Goal: Information Seeking & Learning: Find specific fact

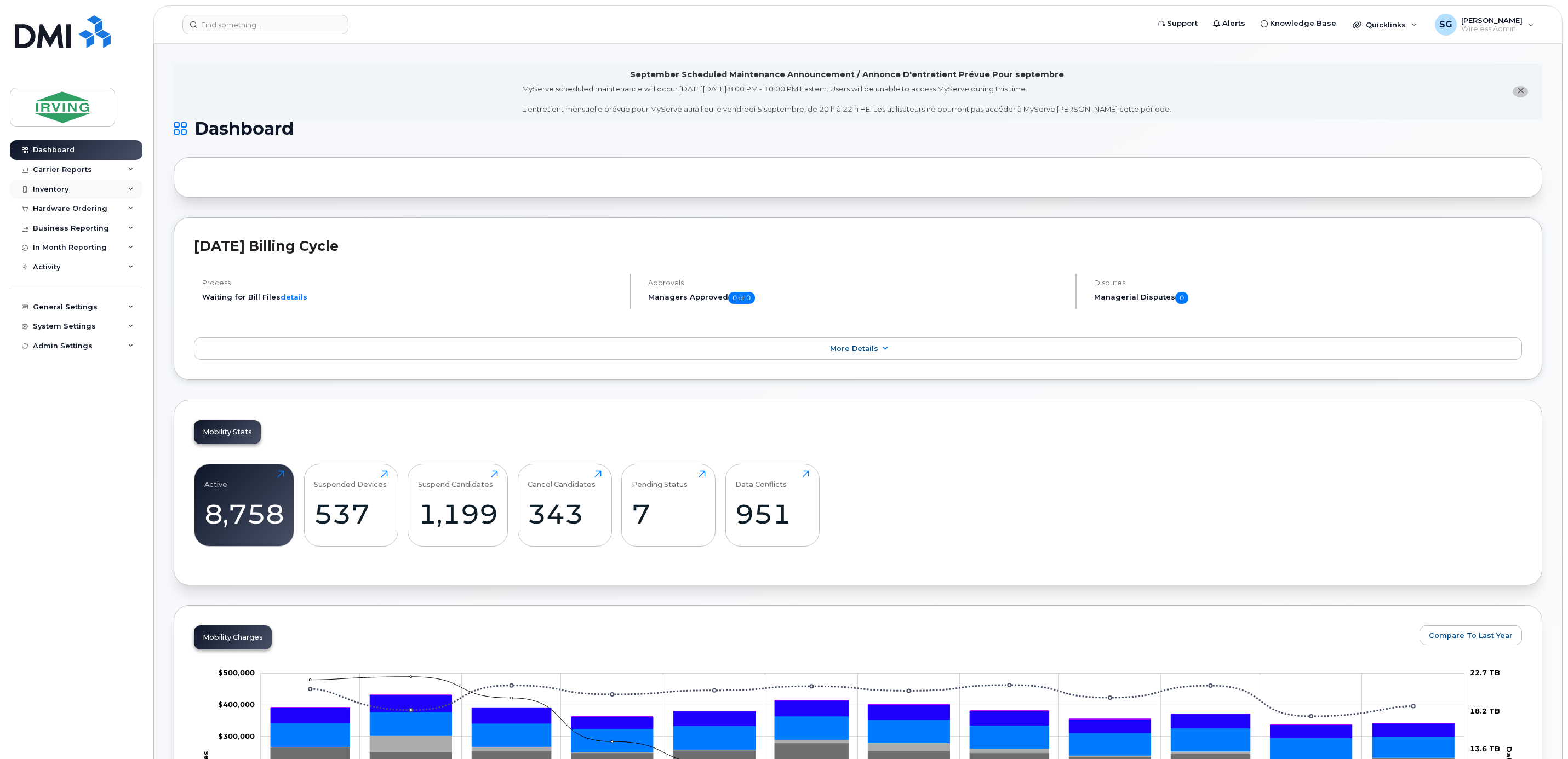
click at [67, 188] on div "Inventory" at bounding box center [50, 190] width 36 height 9
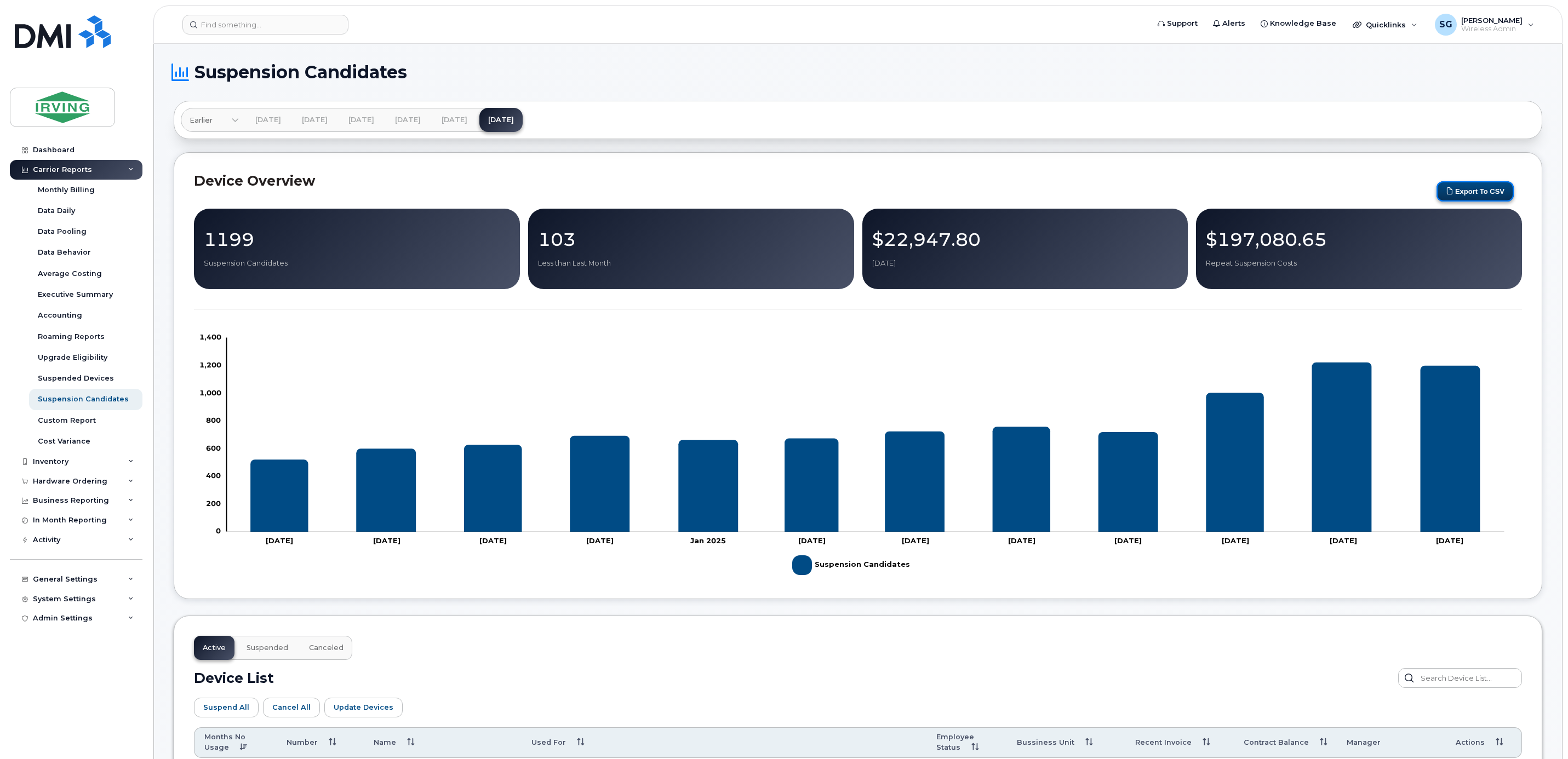
click at [1493, 189] on button "Export to CSV" at bounding box center [1476, 191] width 78 height 20
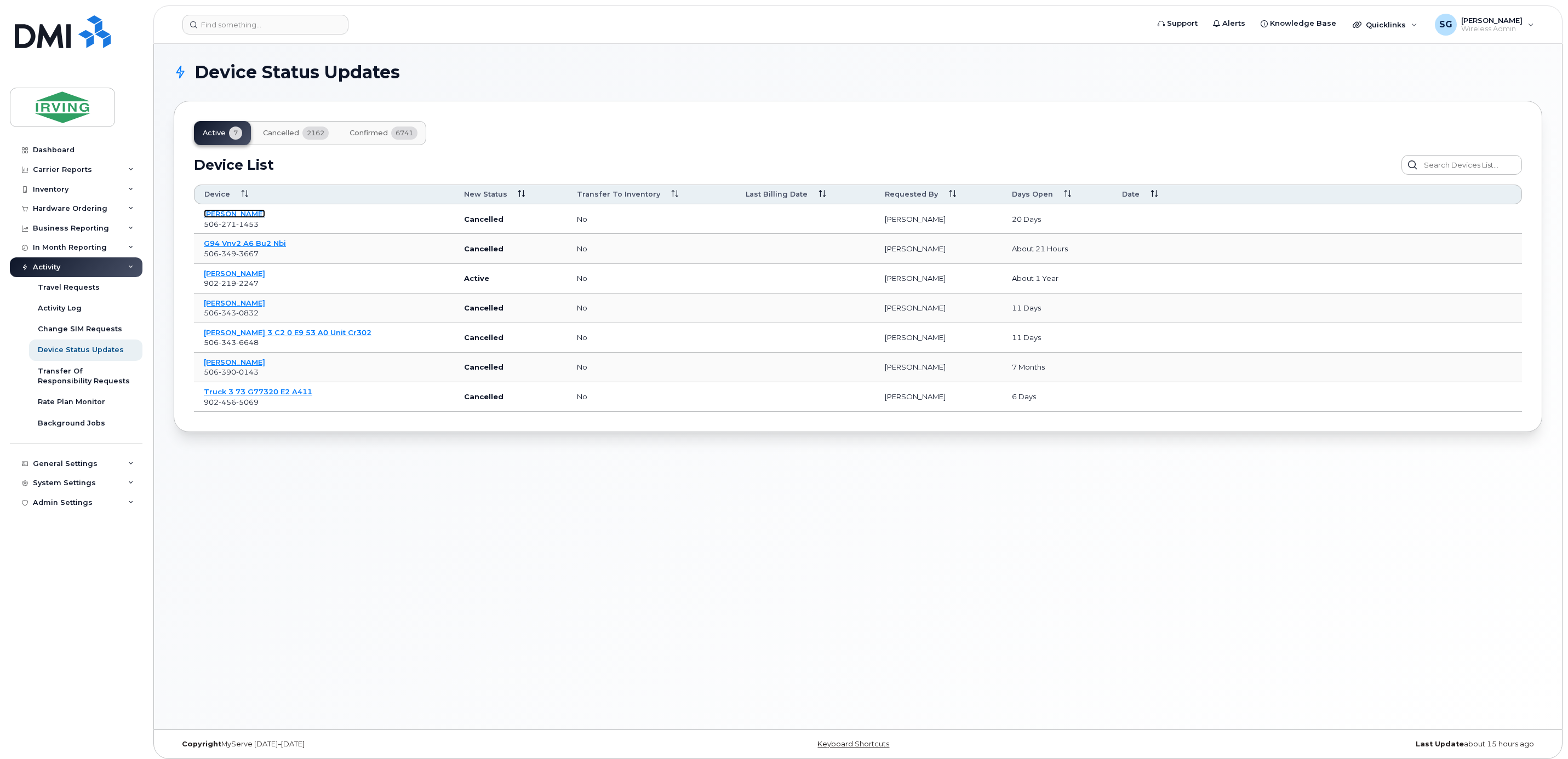
click at [242, 212] on link "[PERSON_NAME]" at bounding box center [234, 214] width 61 height 9
click at [242, 212] on link "Jennifer Forbes Macdonald" at bounding box center [234, 214] width 61 height 9
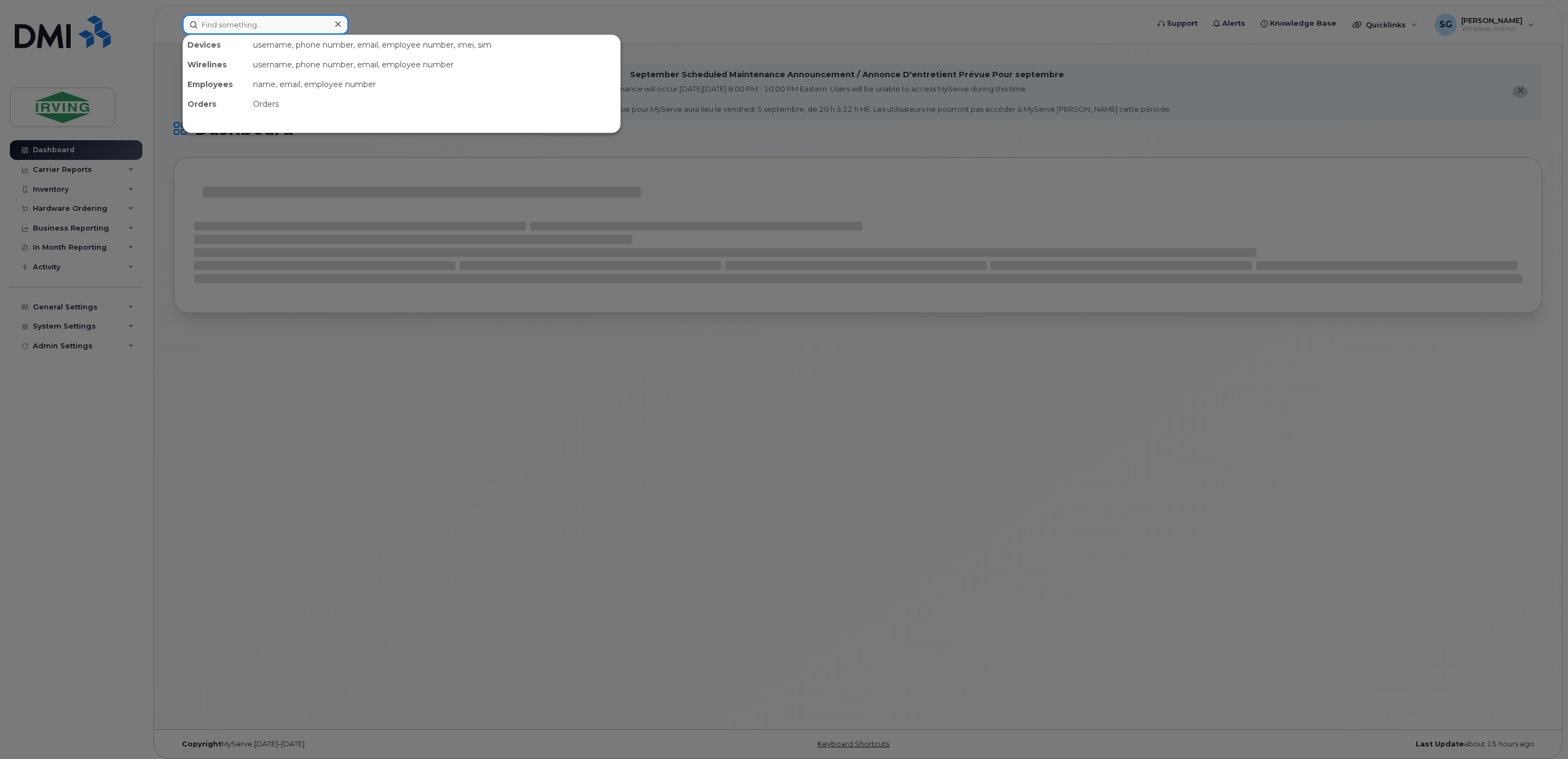
click at [229, 26] on input at bounding box center [265, 25] width 166 height 20
paste input "5062452974"
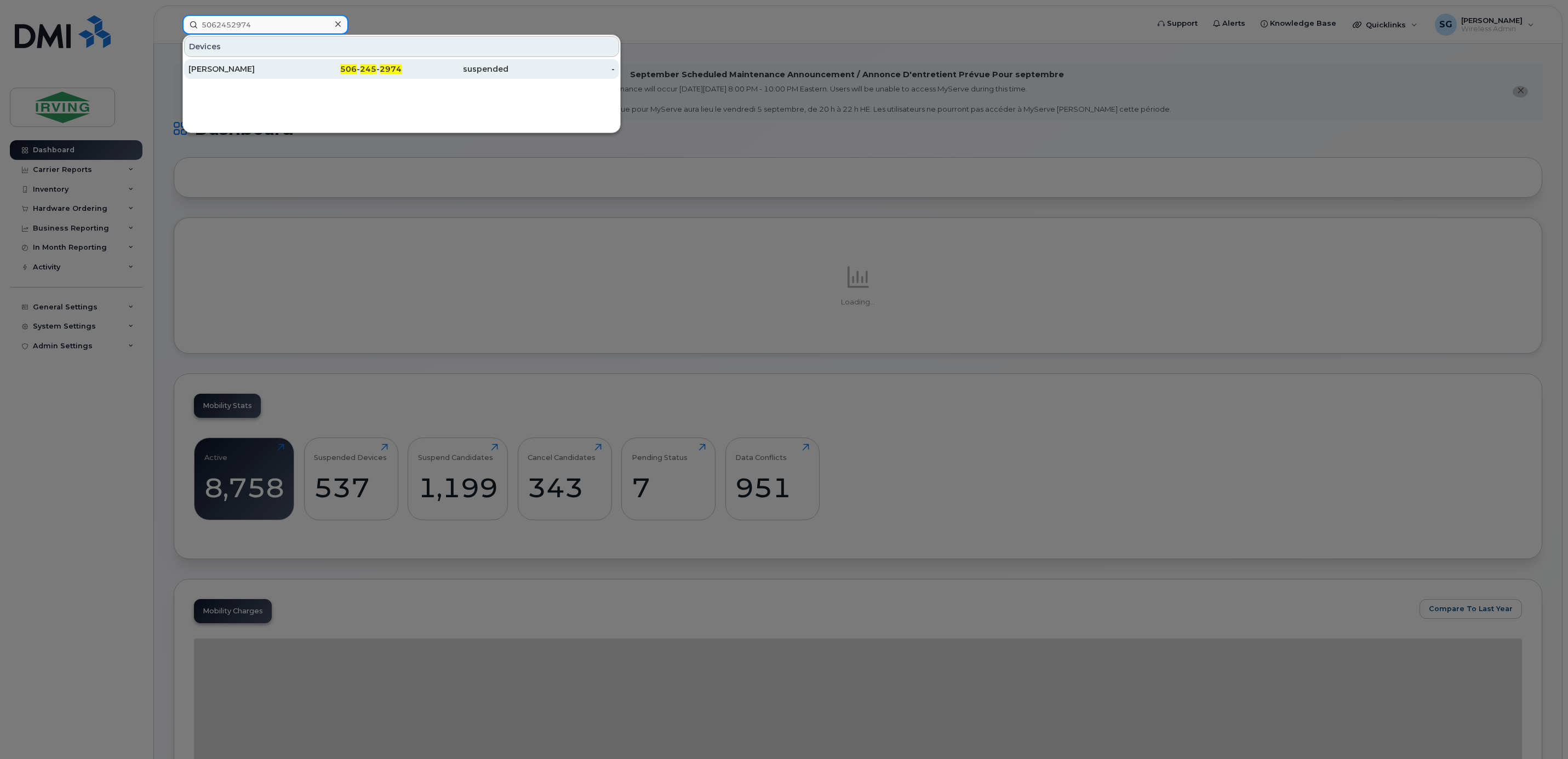
type input "5062452974"
click at [239, 78] on div "Stephanus Wentzel" at bounding box center [242, 69] width 107 height 20
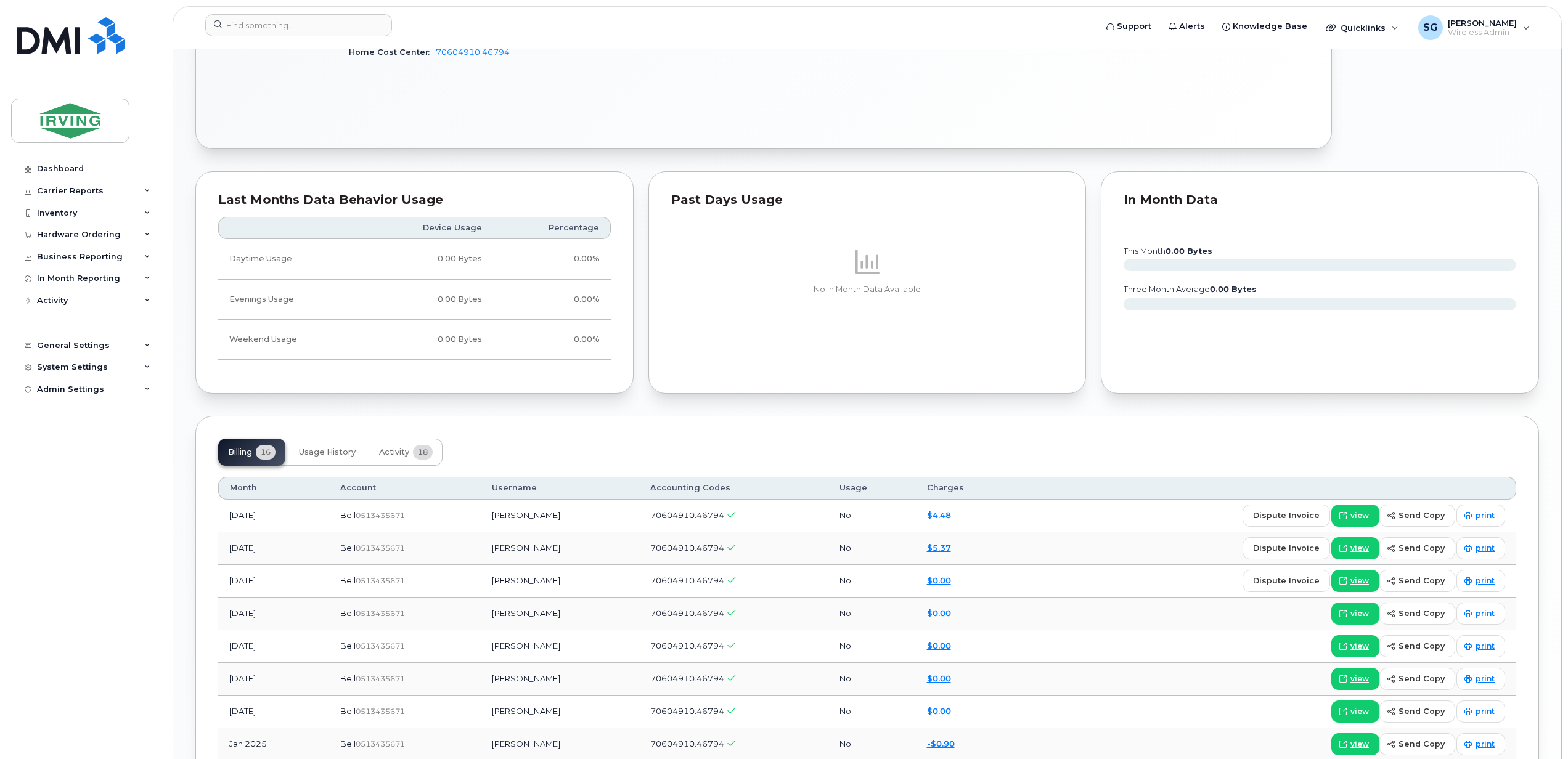
scroll to position [986, 0]
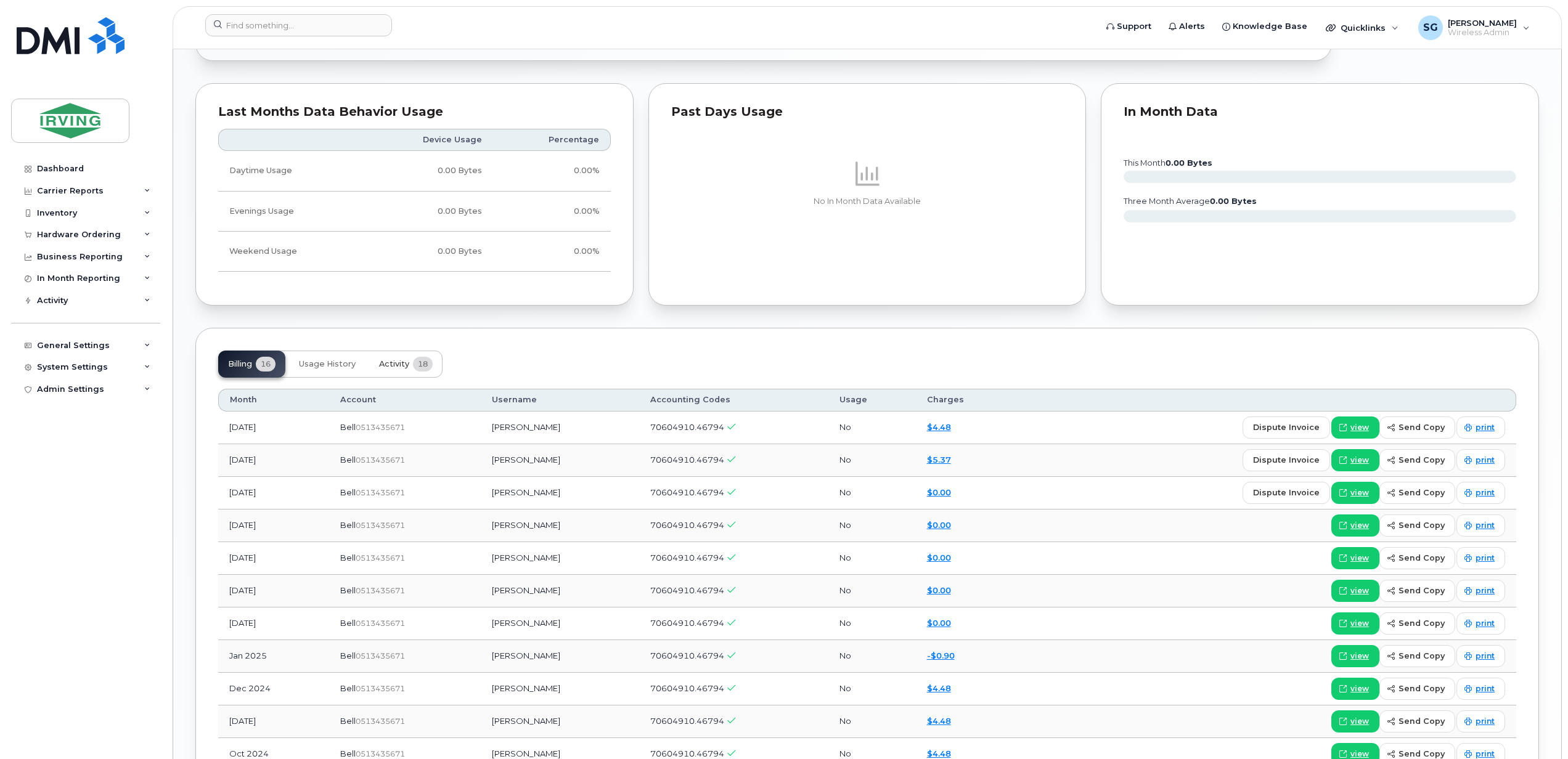
click at [412, 367] on button "Activity 18" at bounding box center [405, 364] width 73 height 27
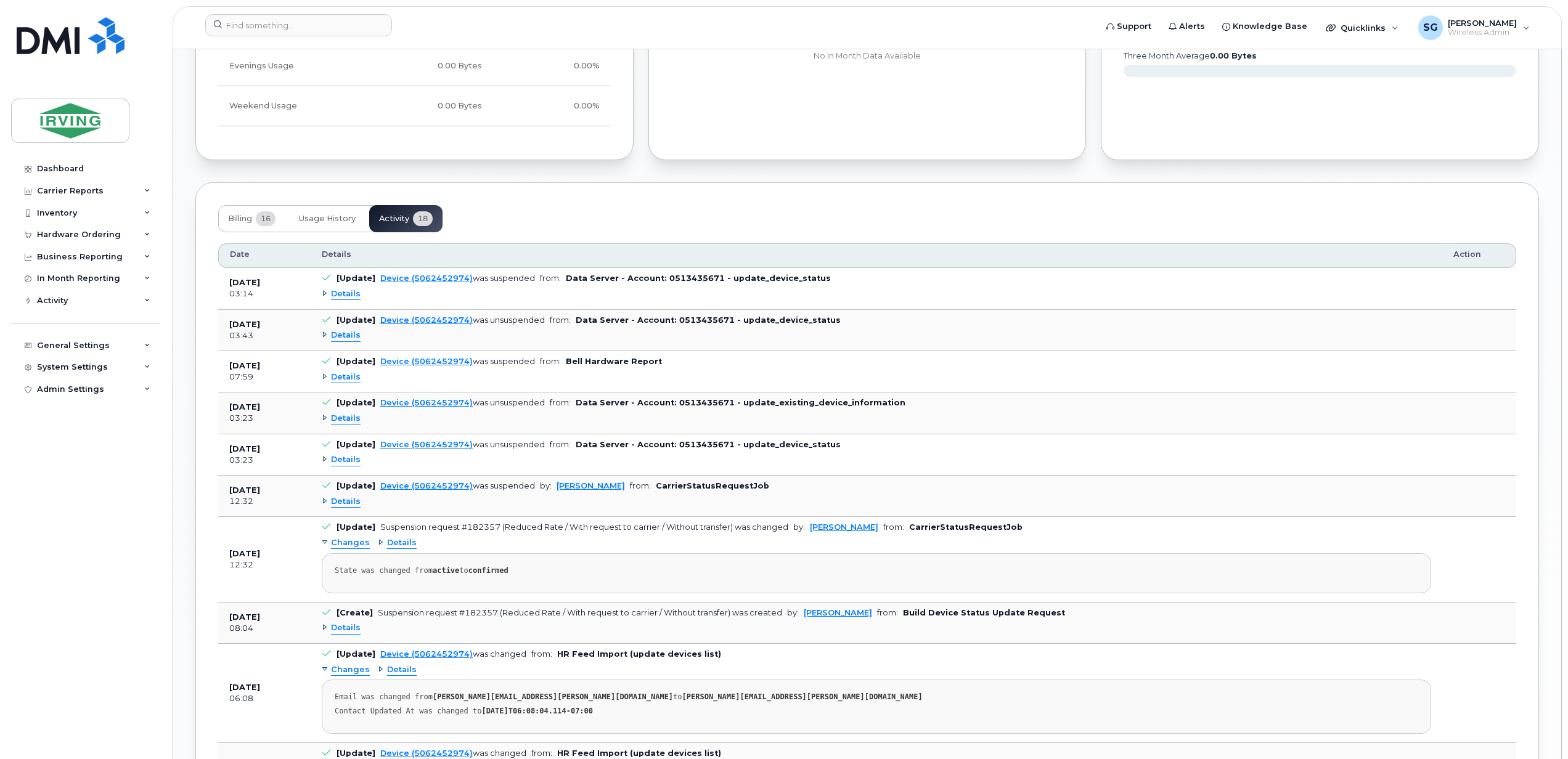
scroll to position [876, 0]
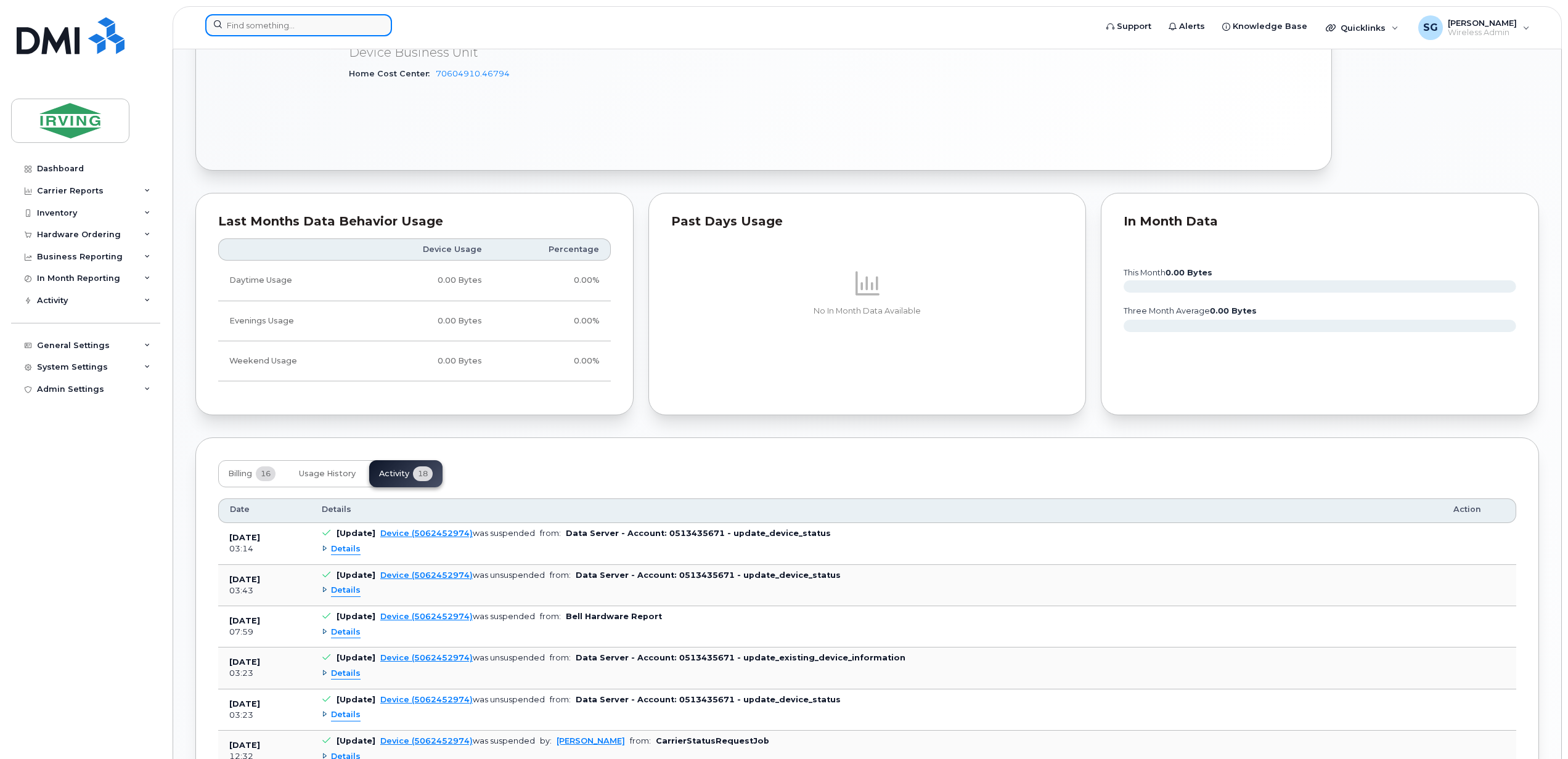
click at [296, 20] on input at bounding box center [298, 25] width 187 height 23
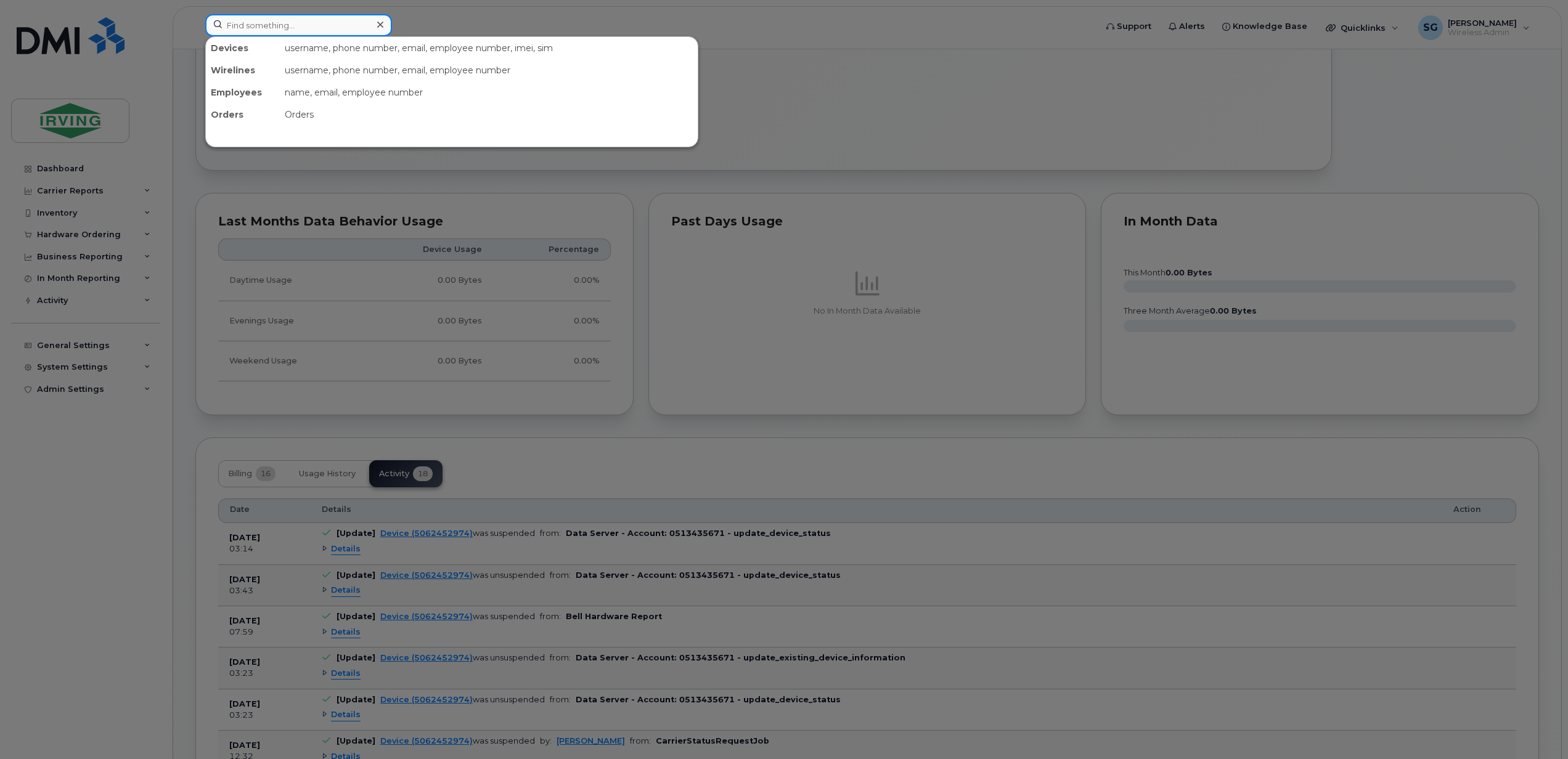
paste input "2895275133"
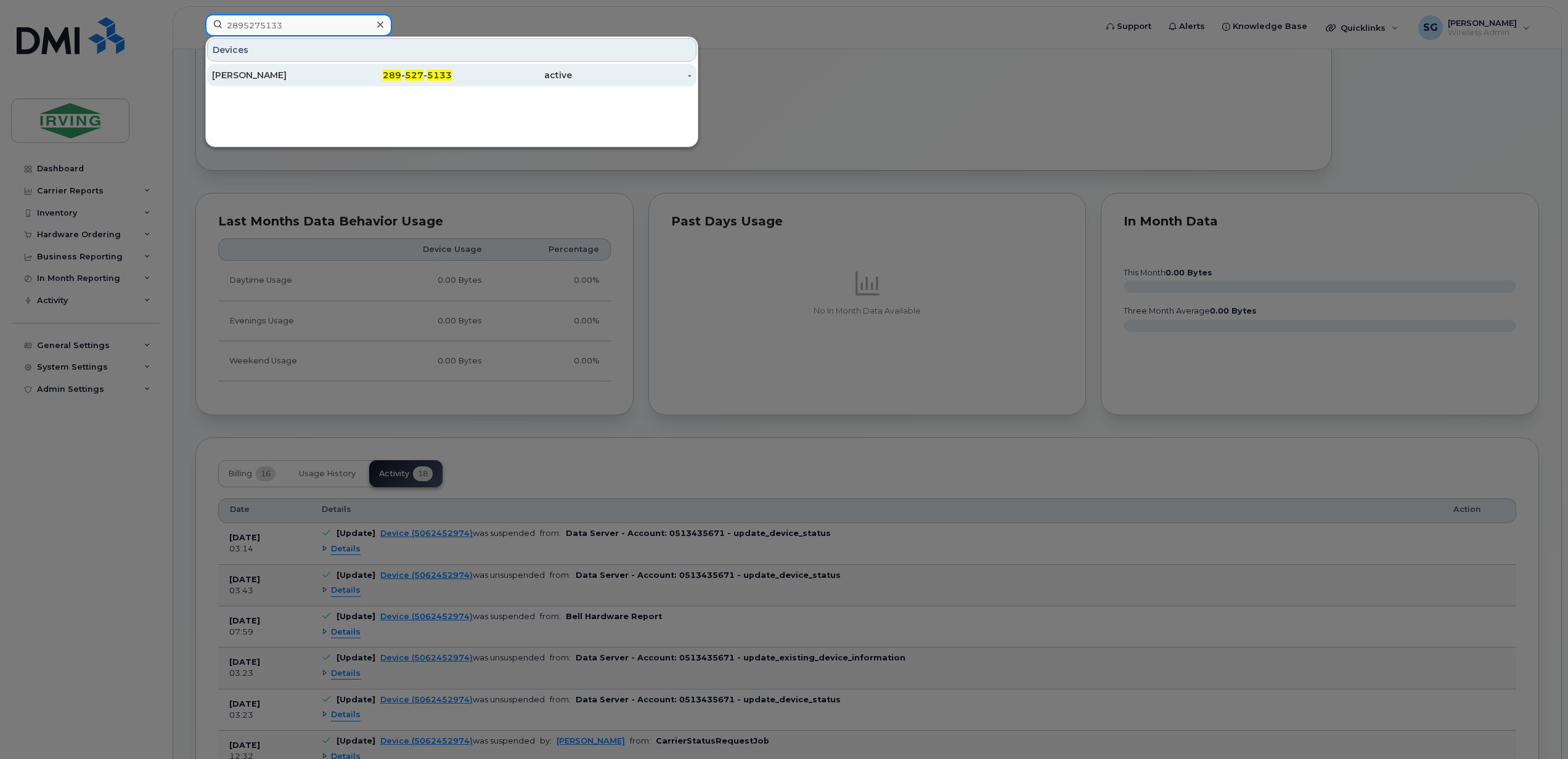
type input "2895275133"
click at [254, 79] on div "Jeff Little" at bounding box center [272, 75] width 120 height 12
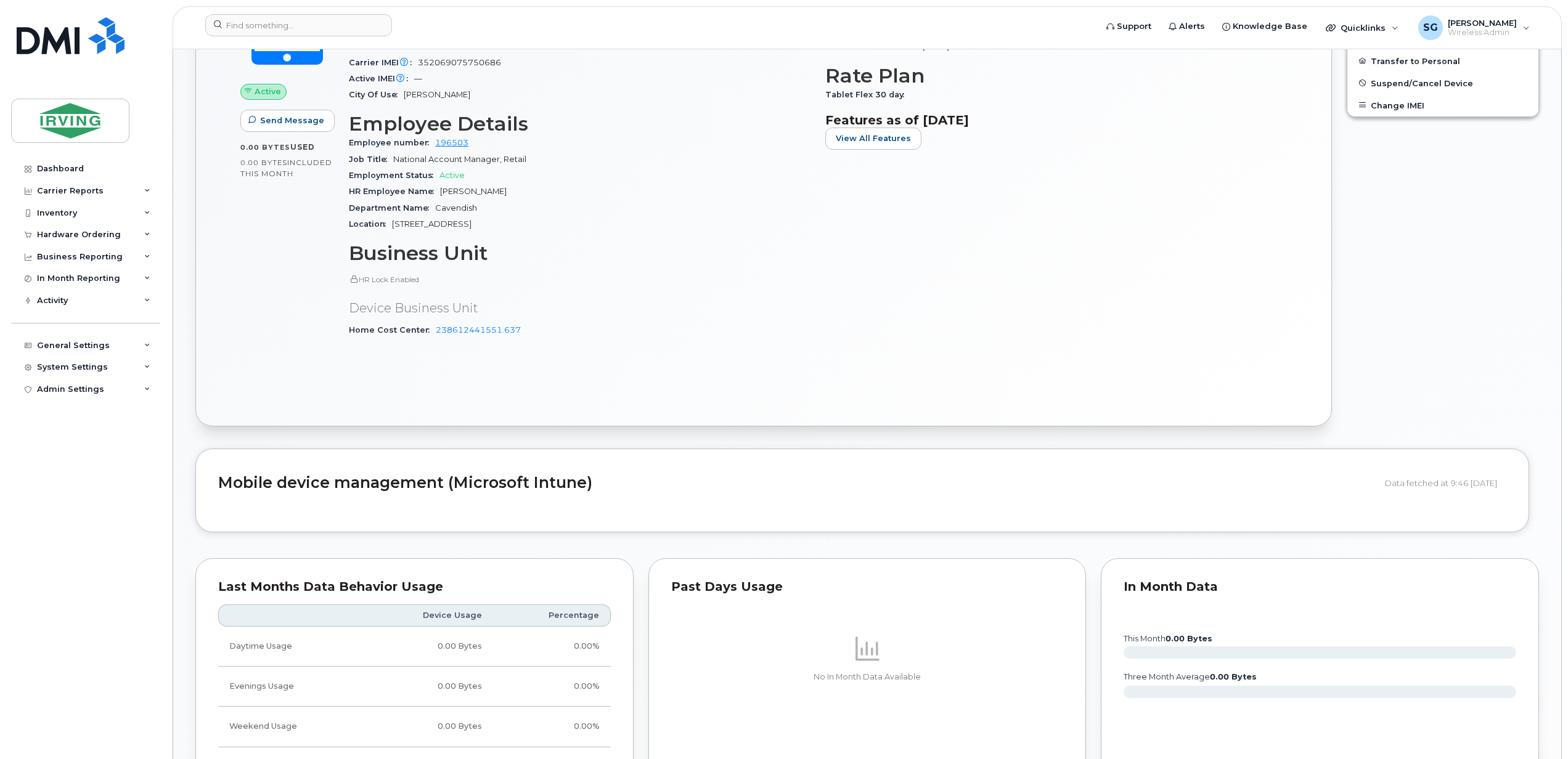
scroll to position [261, 0]
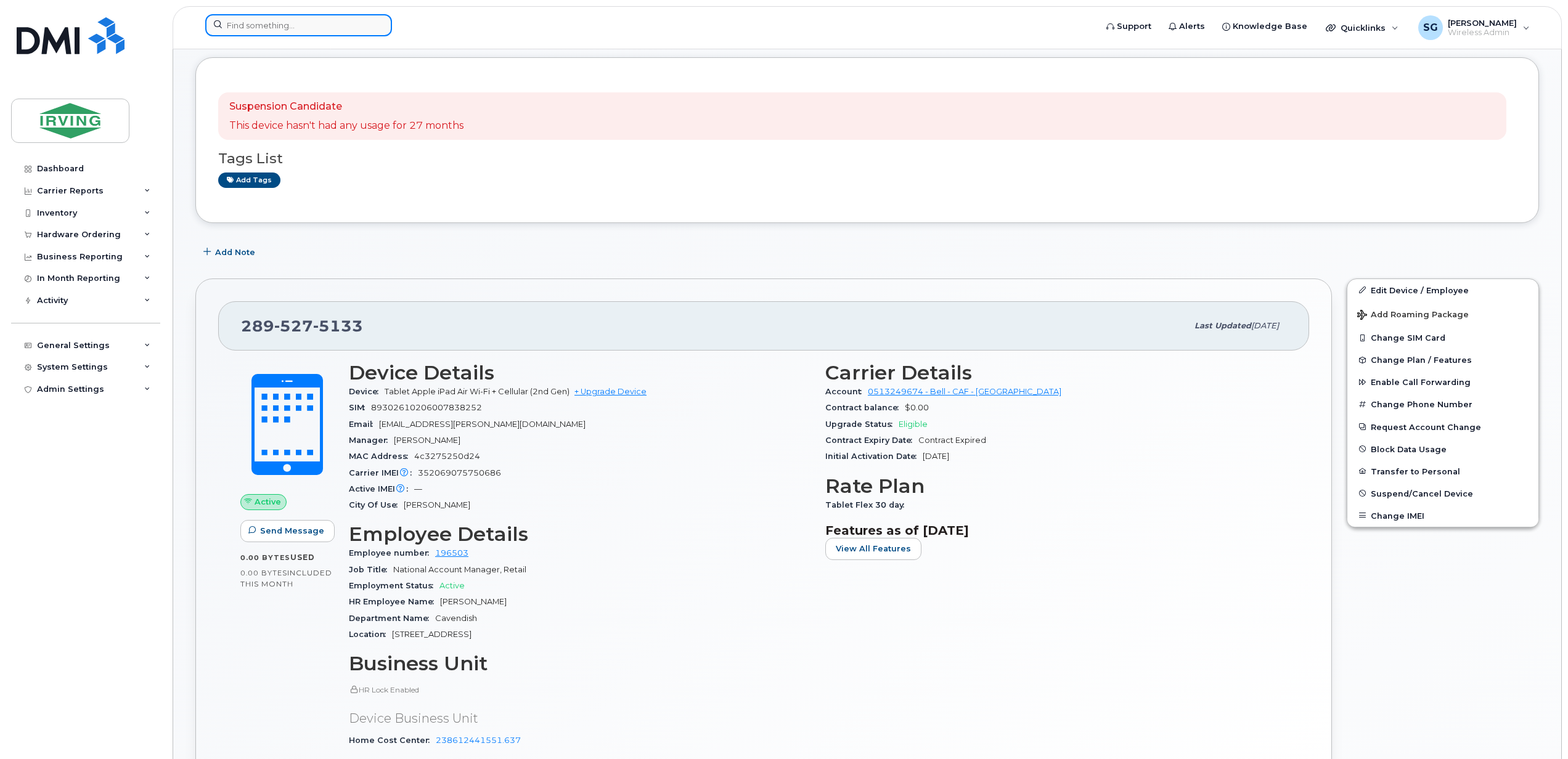
click at [240, 30] on input at bounding box center [298, 25] width 187 height 23
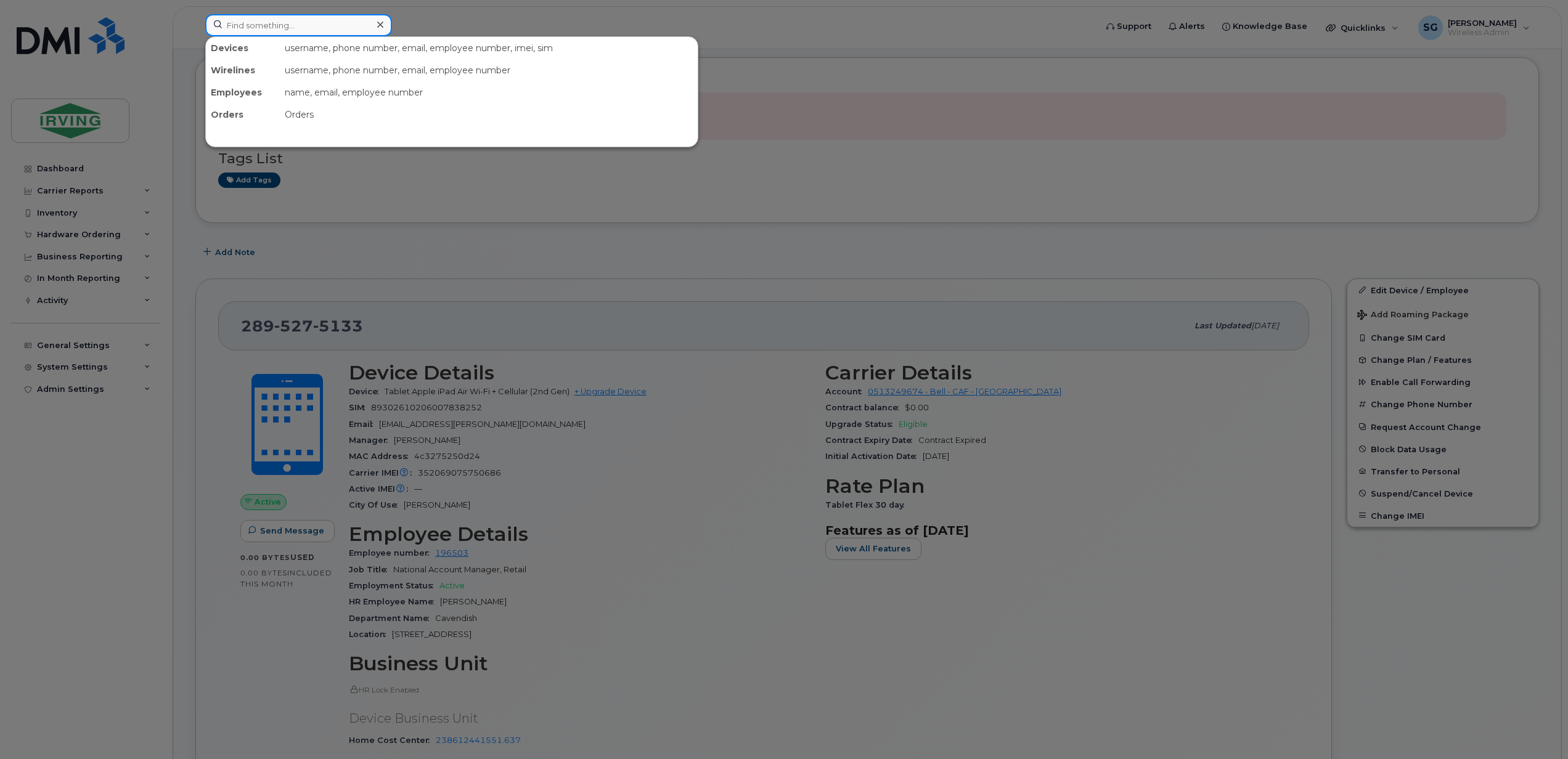
paste input "9022192247"
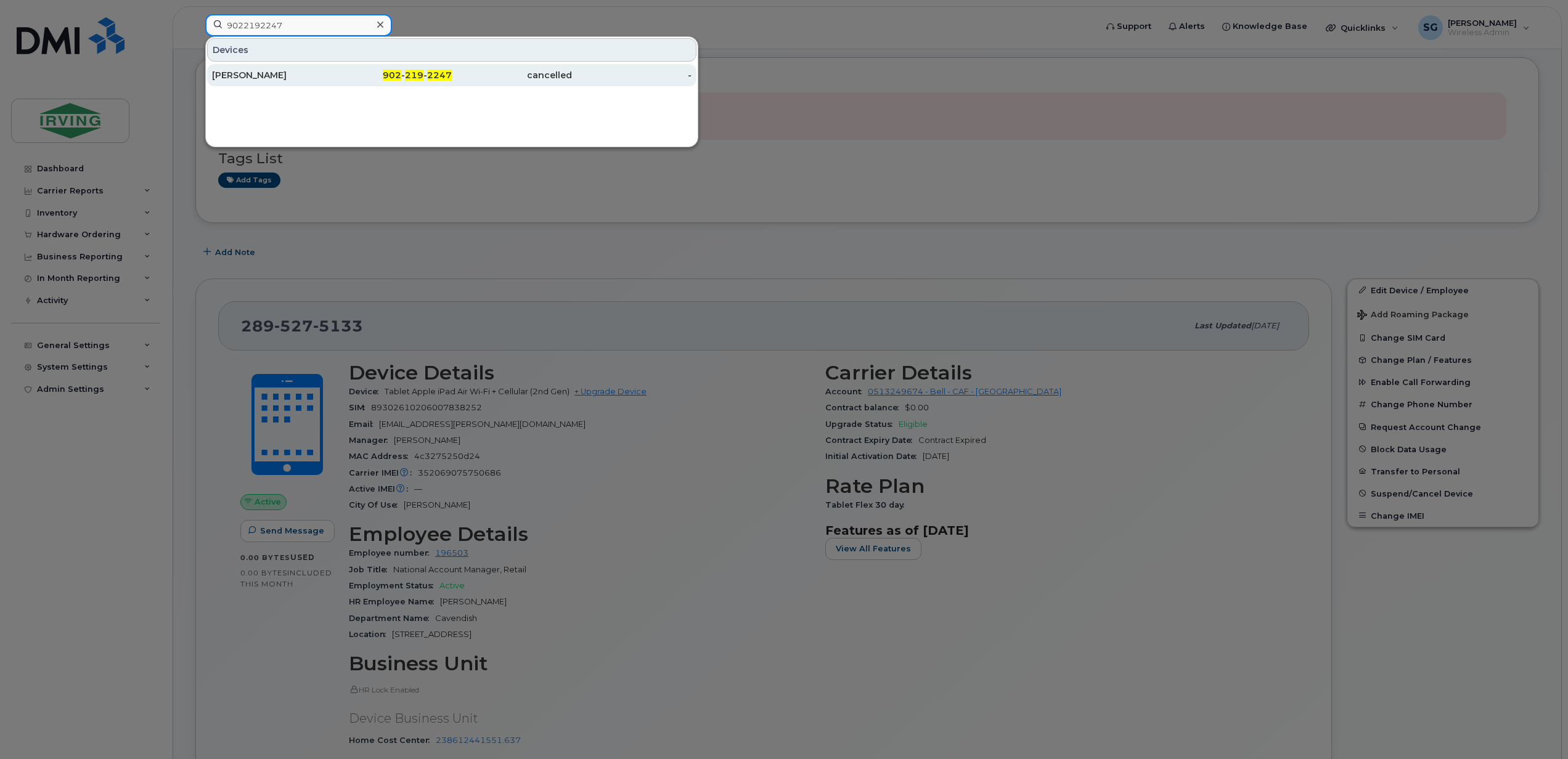
type input "9022192247"
drag, startPoint x: 262, startPoint y: 78, endPoint x: 614, endPoint y: 95, distance: 352.4
click at [262, 78] on div "[PERSON_NAME]" at bounding box center [272, 75] width 120 height 12
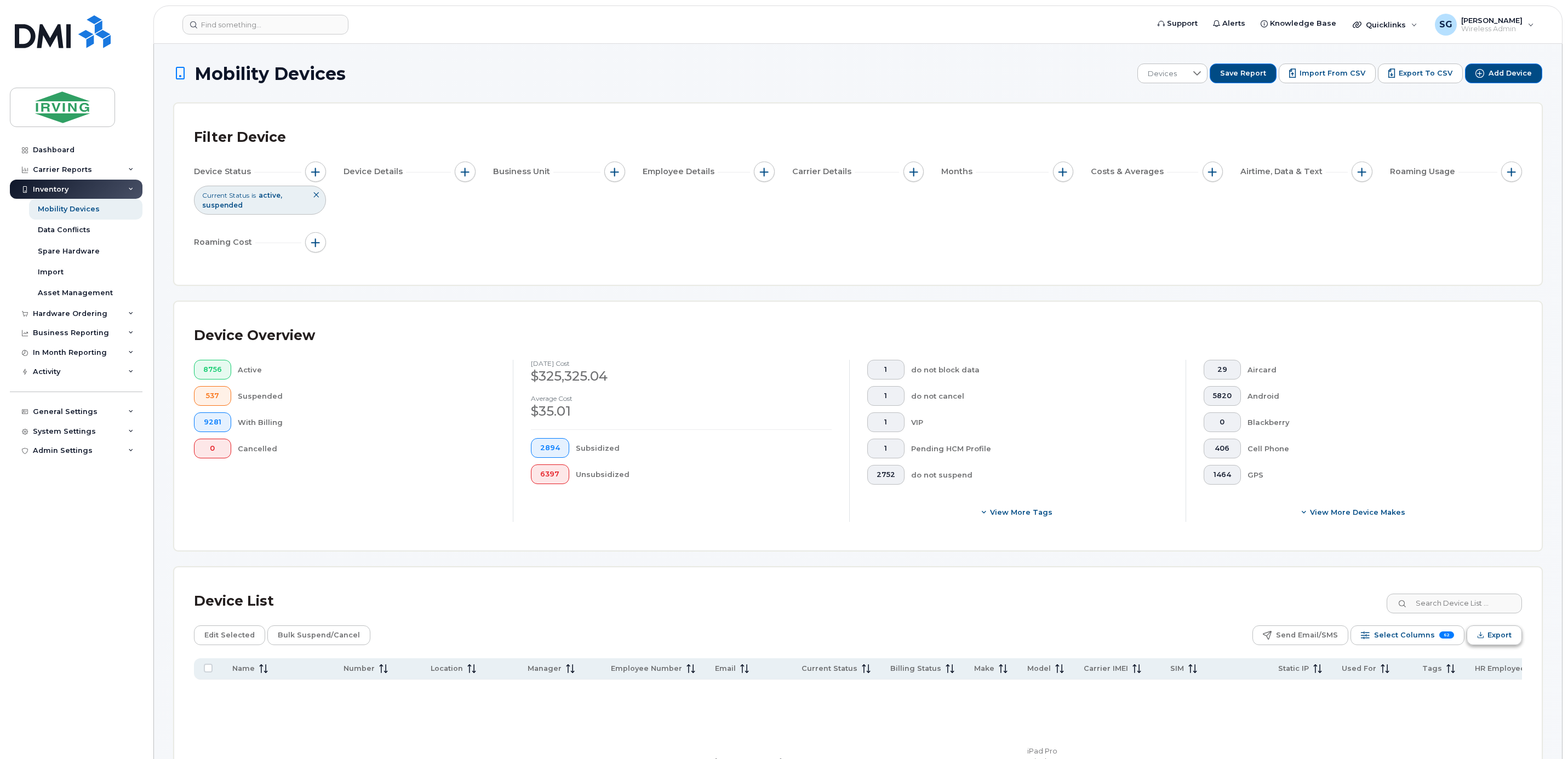
click at [1495, 632] on span "Export" at bounding box center [1500, 635] width 24 height 16
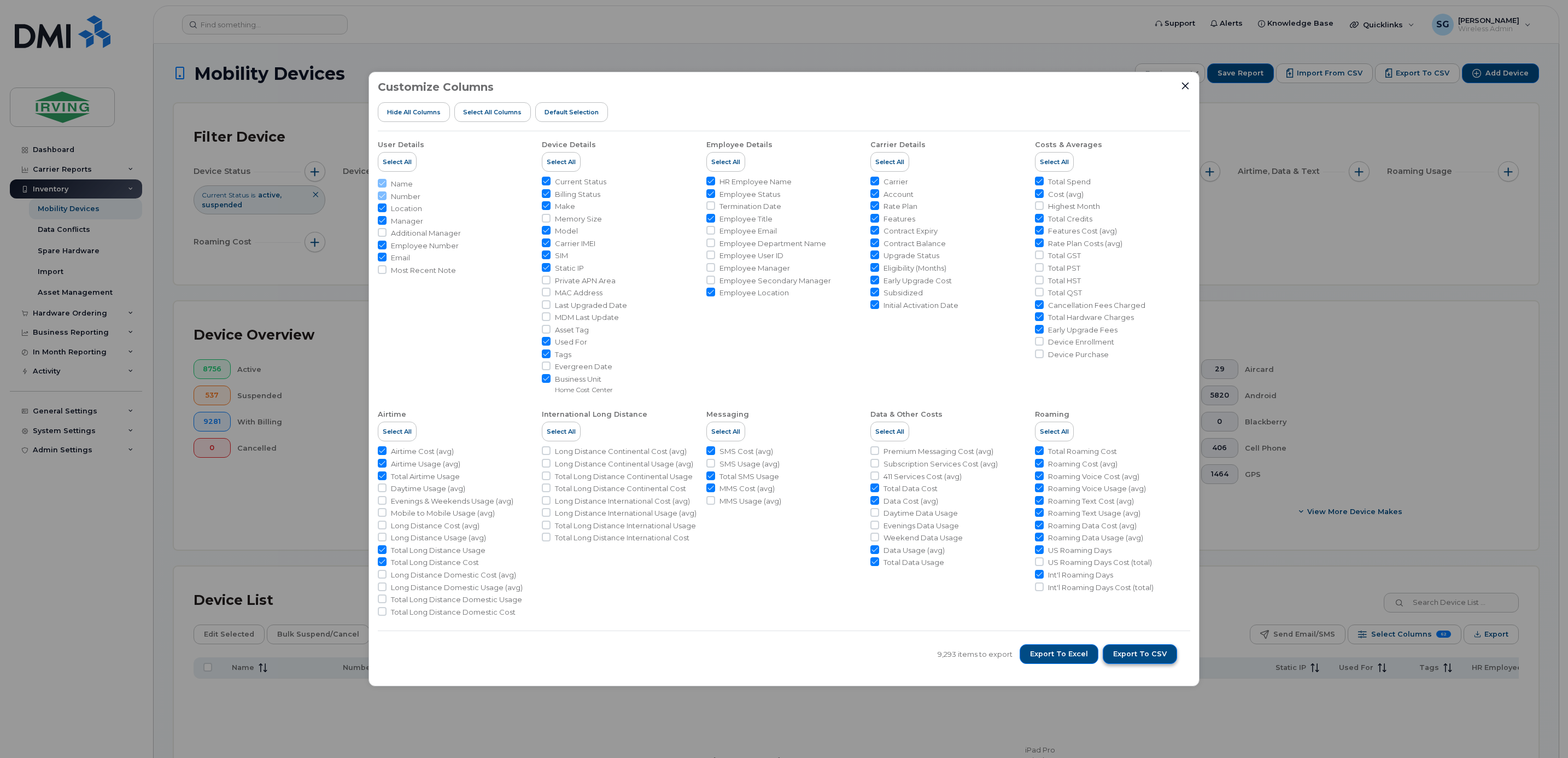
click at [1148, 650] on span "Export to CSV" at bounding box center [1140, 654] width 54 height 10
click at [1182, 81] on icon "Close" at bounding box center [1186, 86] width 9 height 9
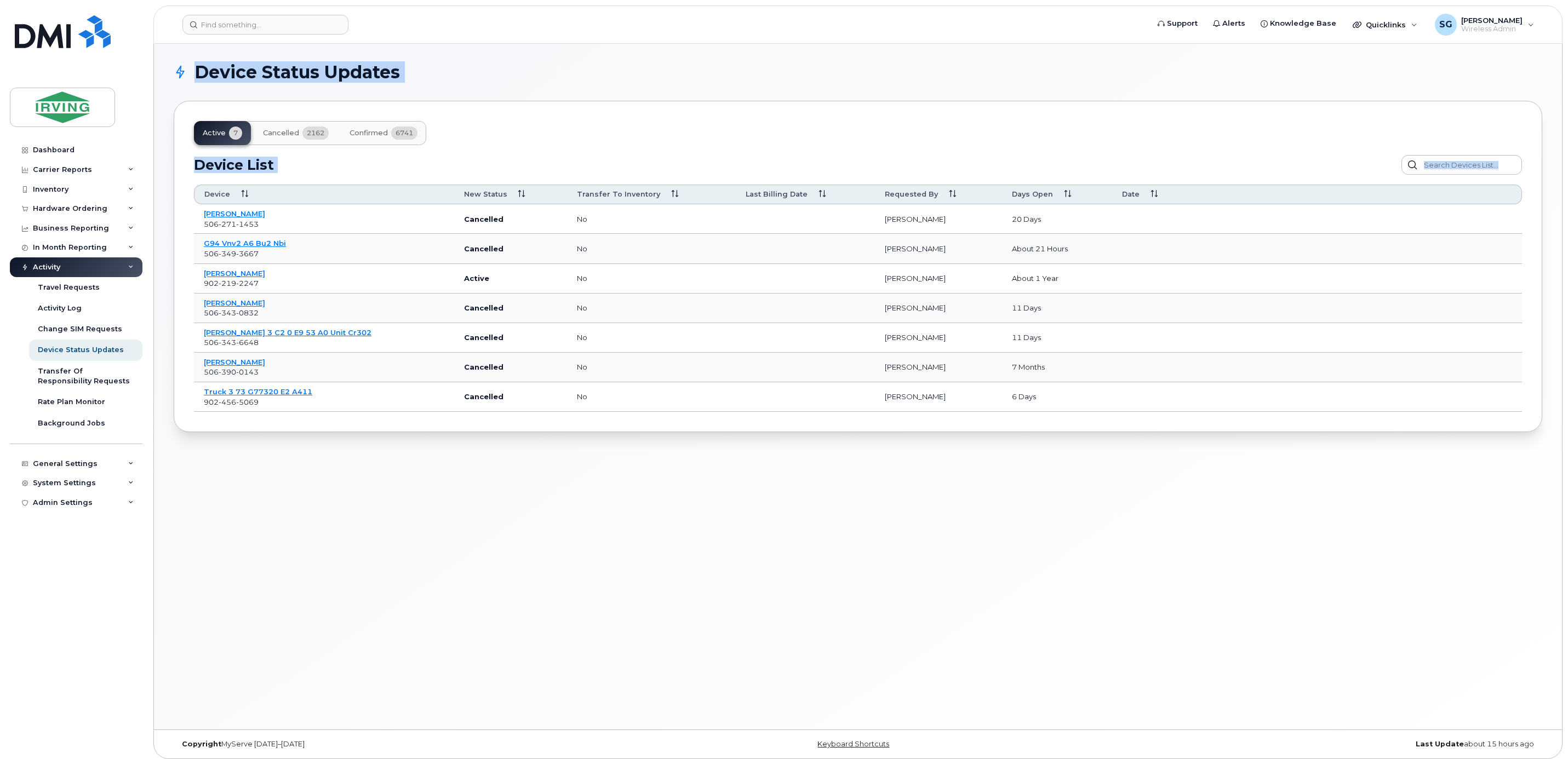
click at [194, 74] on section "Device Status Updates Active 7 Cancelled 2162 Confirmed 6741 Device List Confir…" at bounding box center [858, 247] width 1369 height 369
click at [558, 496] on div "Device Status Updates Active 7 Cancelled 2162 Confirmed 6741 Device List Confir…" at bounding box center [858, 387] width 1408 height 686
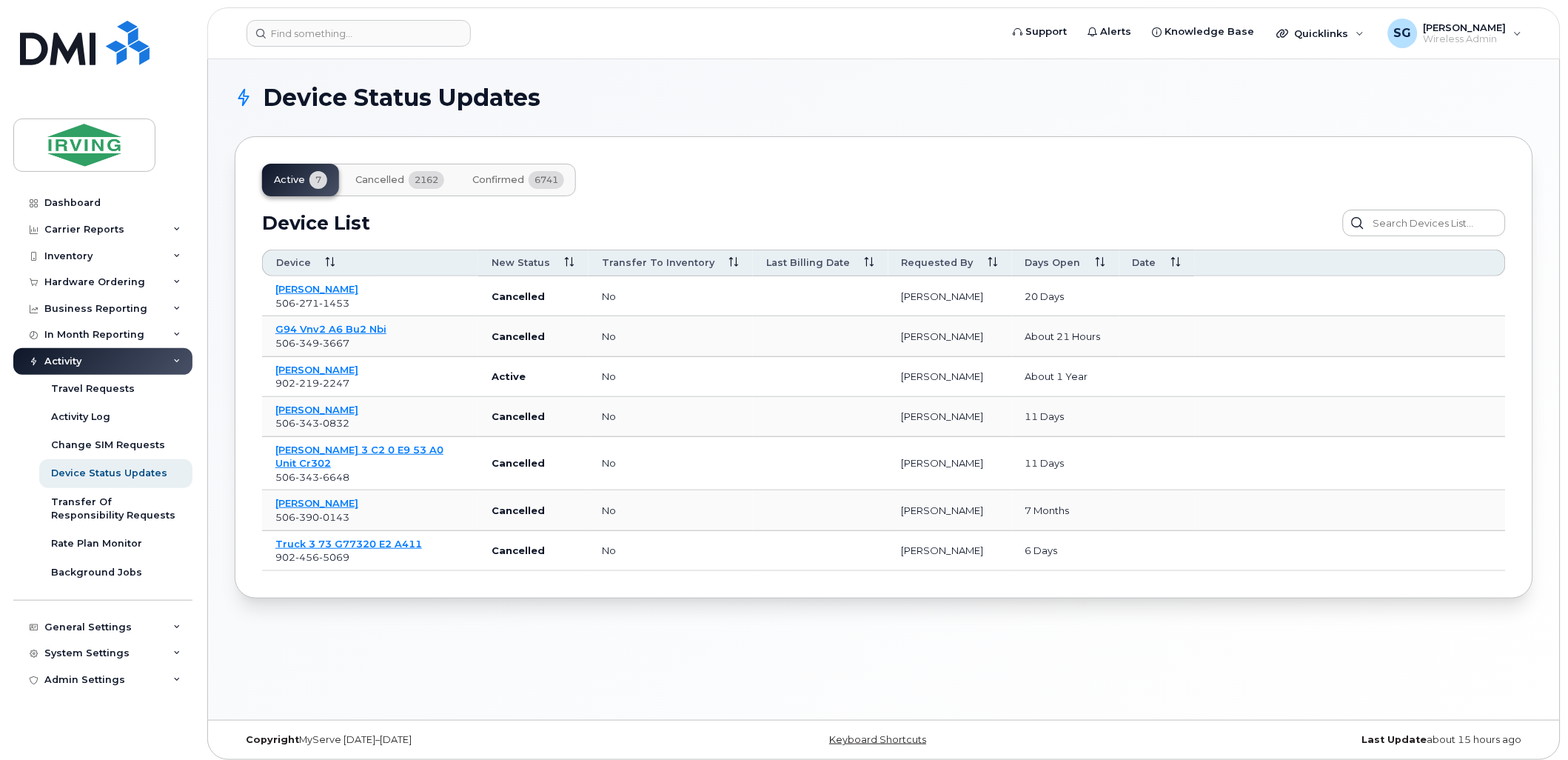
click at [819, 742] on div "Keyboard Shortcuts" at bounding box center [884, 740] width 433 height 12
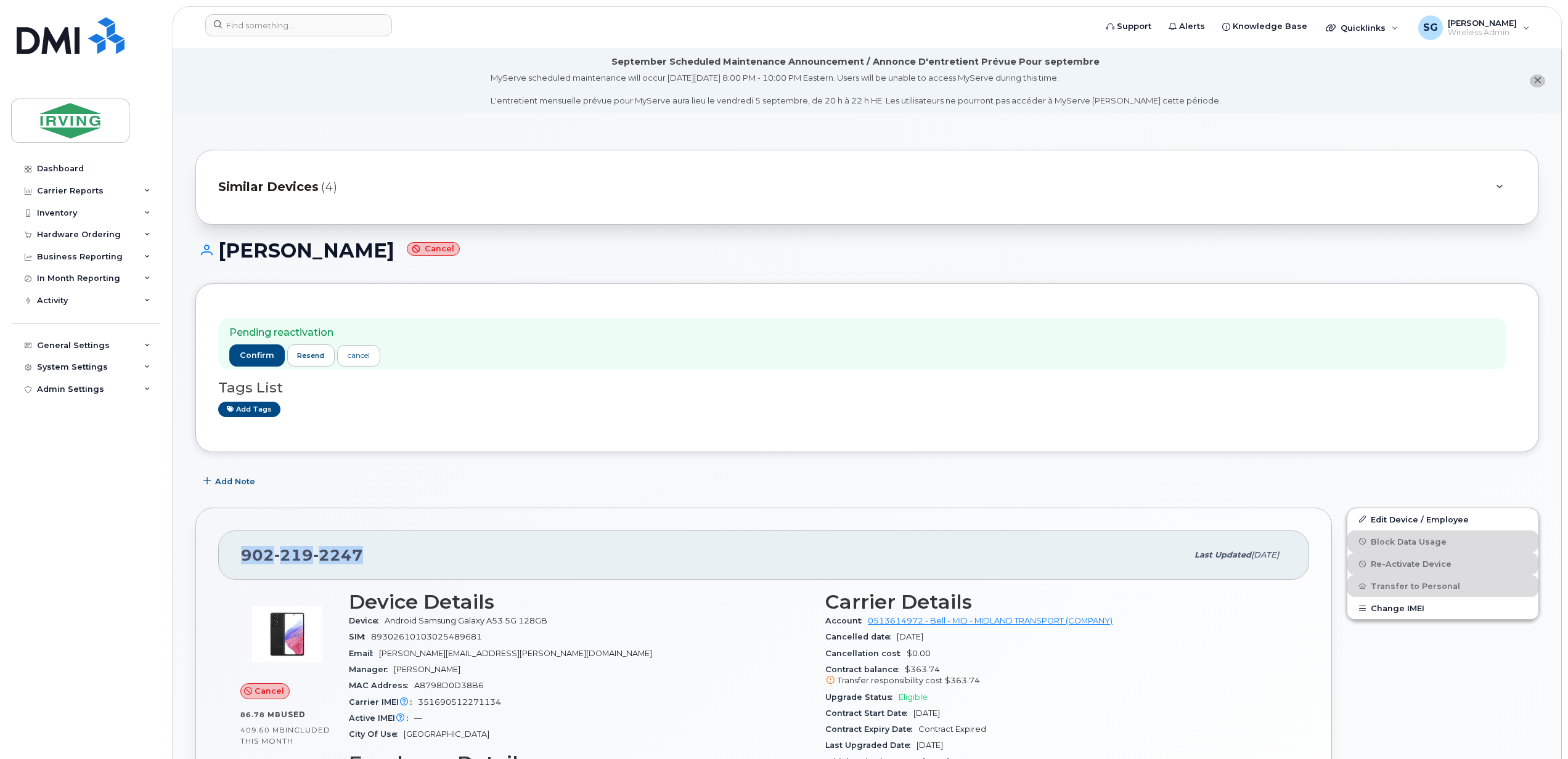
drag, startPoint x: 368, startPoint y: 553, endPoint x: 238, endPoint y: 561, distance: 130.2
click at [238, 561] on div "[PHONE_NUMBER] Last updated [DATE]" at bounding box center [763, 555] width 1091 height 49
copy span "[PHONE_NUMBER]"
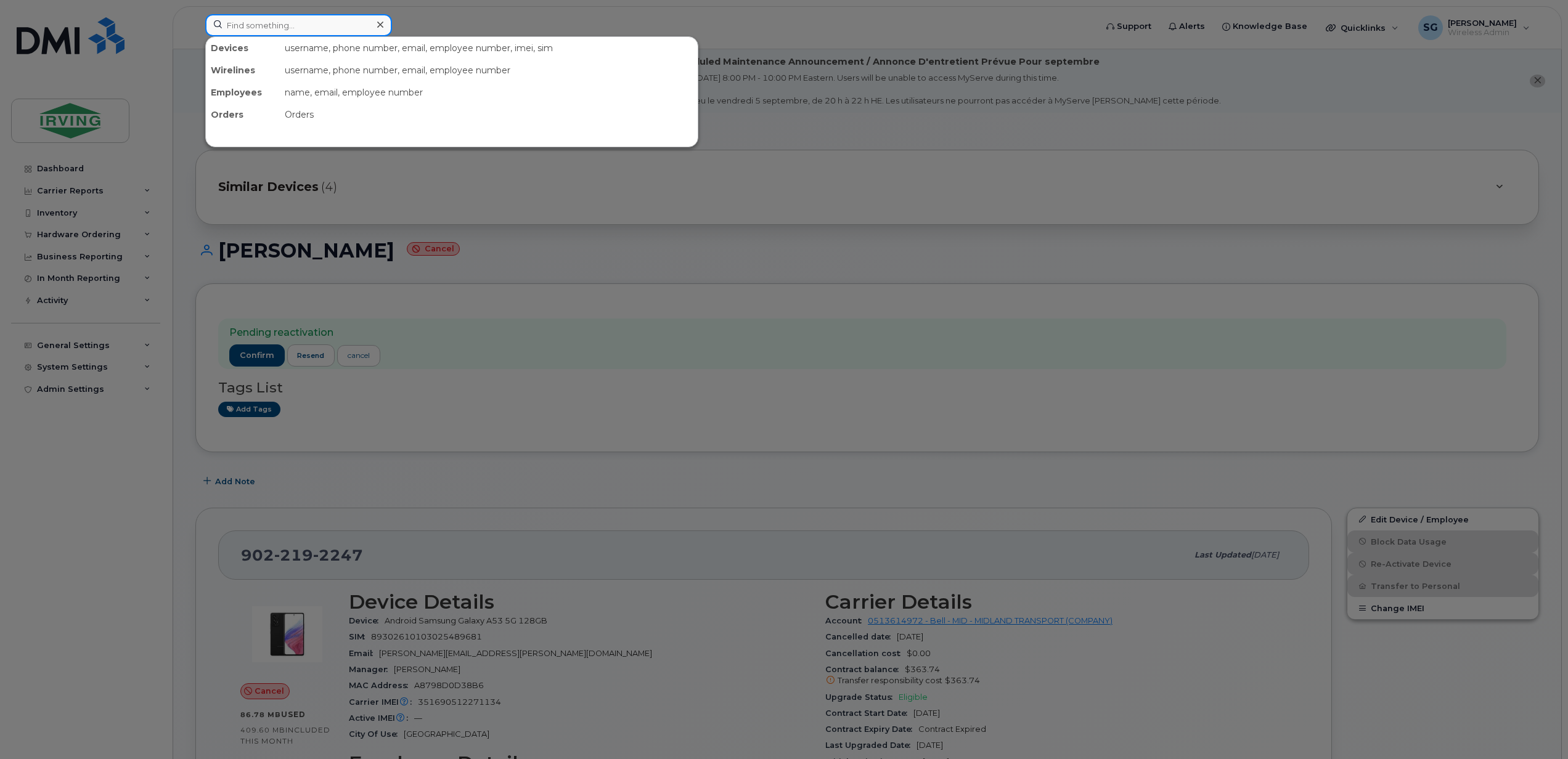
click at [246, 25] on input at bounding box center [298, 25] width 187 height 23
paste input "5063900143"
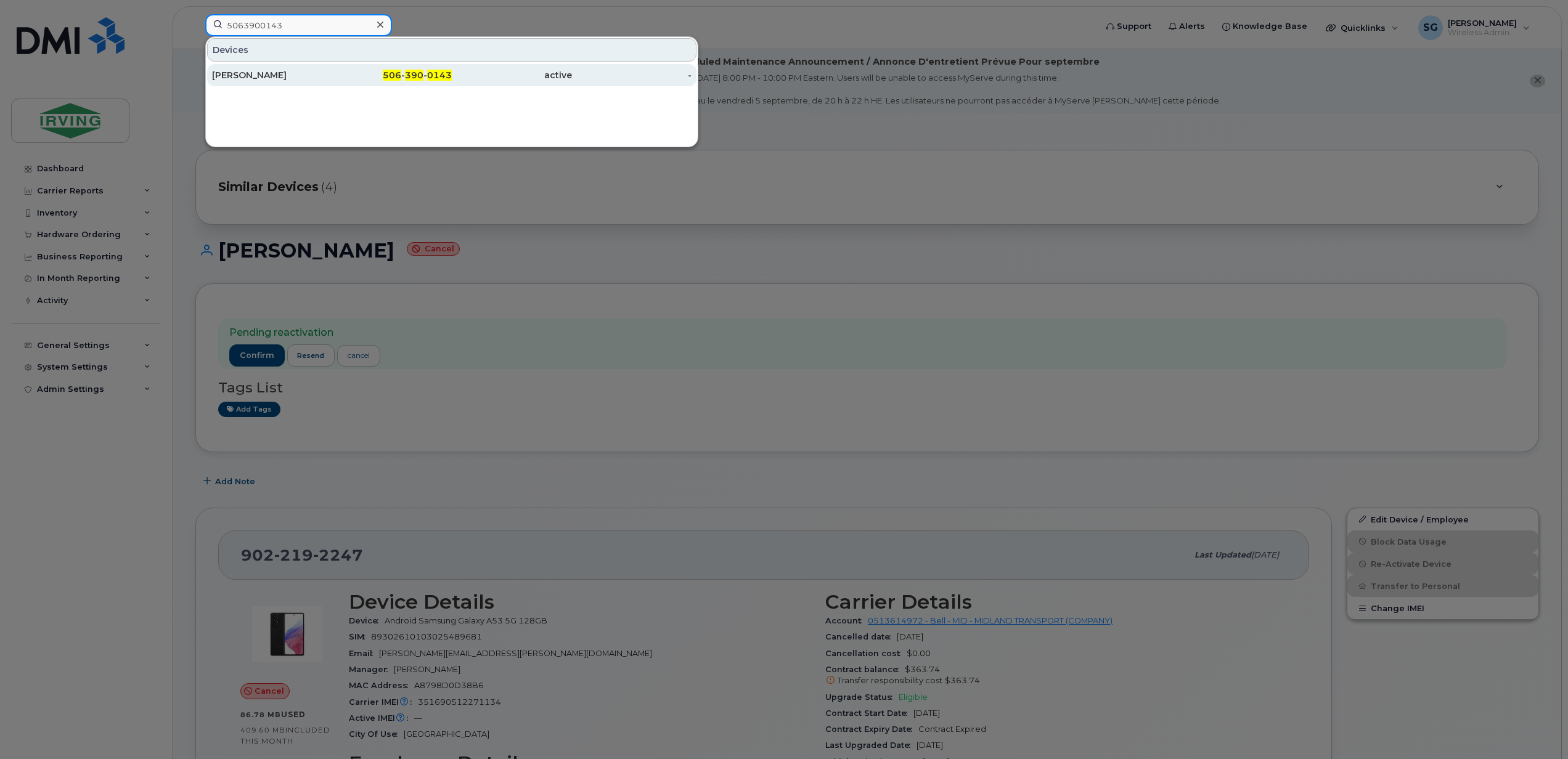
type input "5063900143"
click at [253, 79] on div "[PERSON_NAME]" at bounding box center [272, 75] width 120 height 12
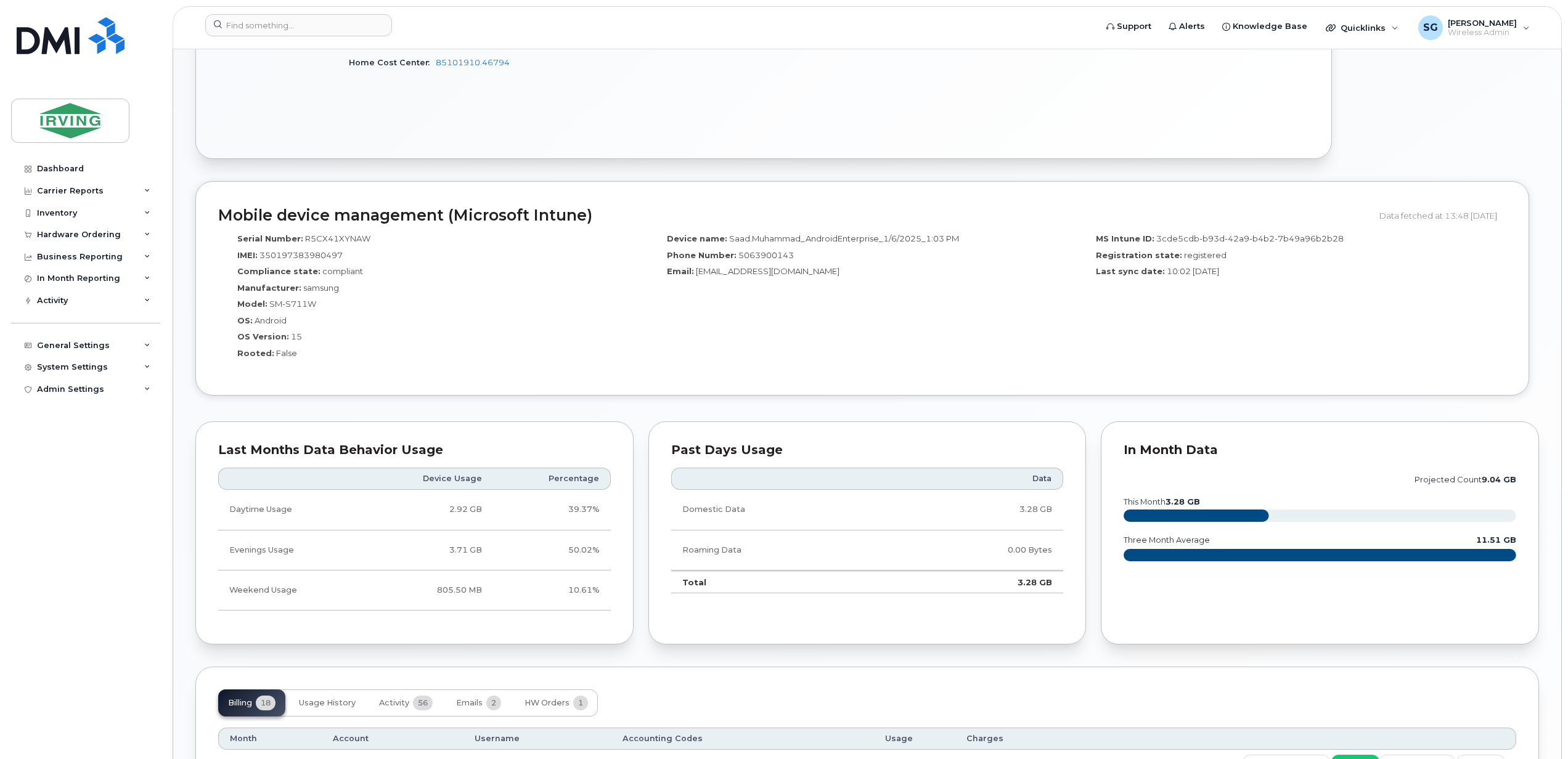
scroll to position [1150, 0]
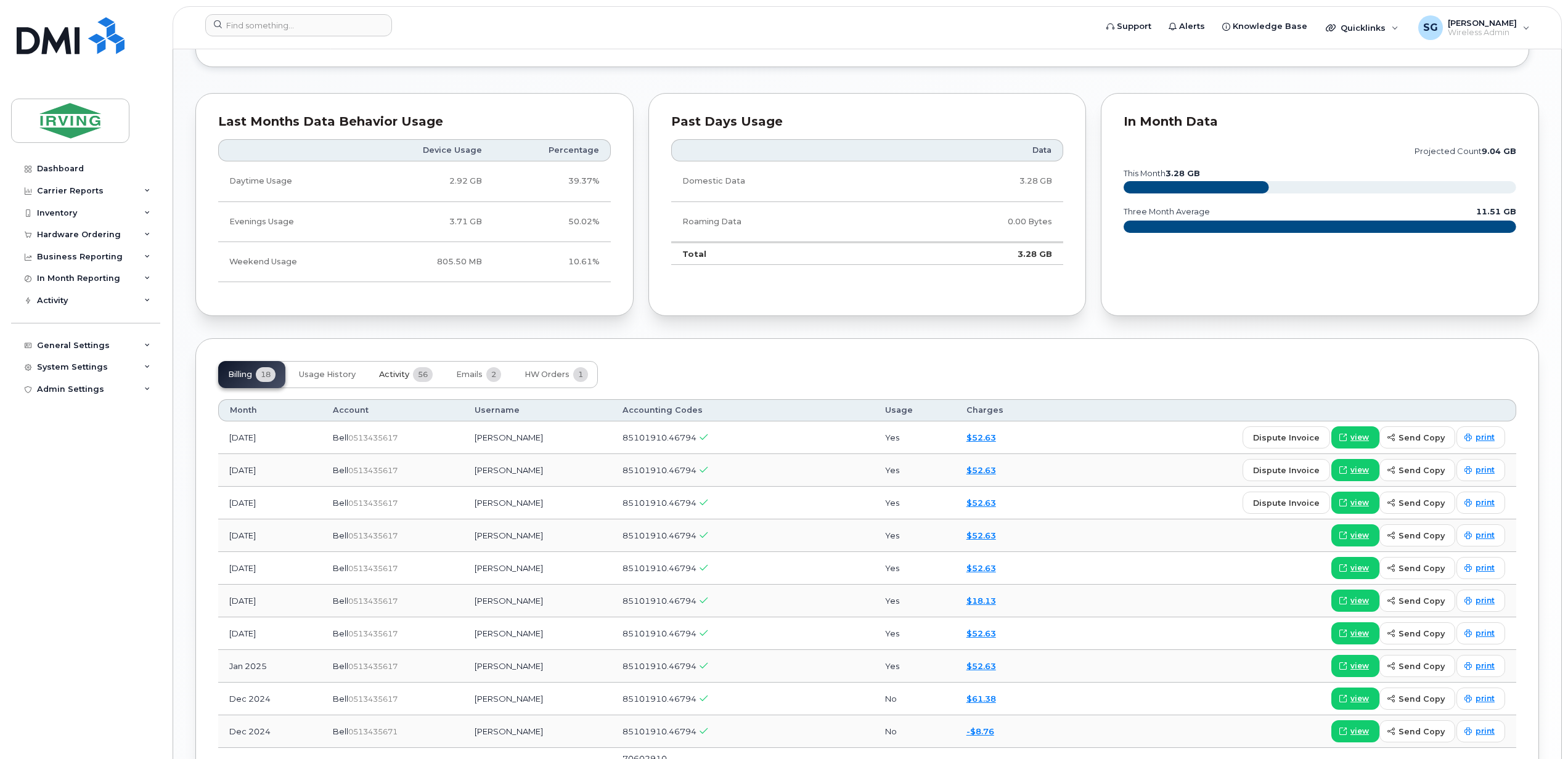
click at [397, 375] on span "Activity" at bounding box center [395, 375] width 31 height 10
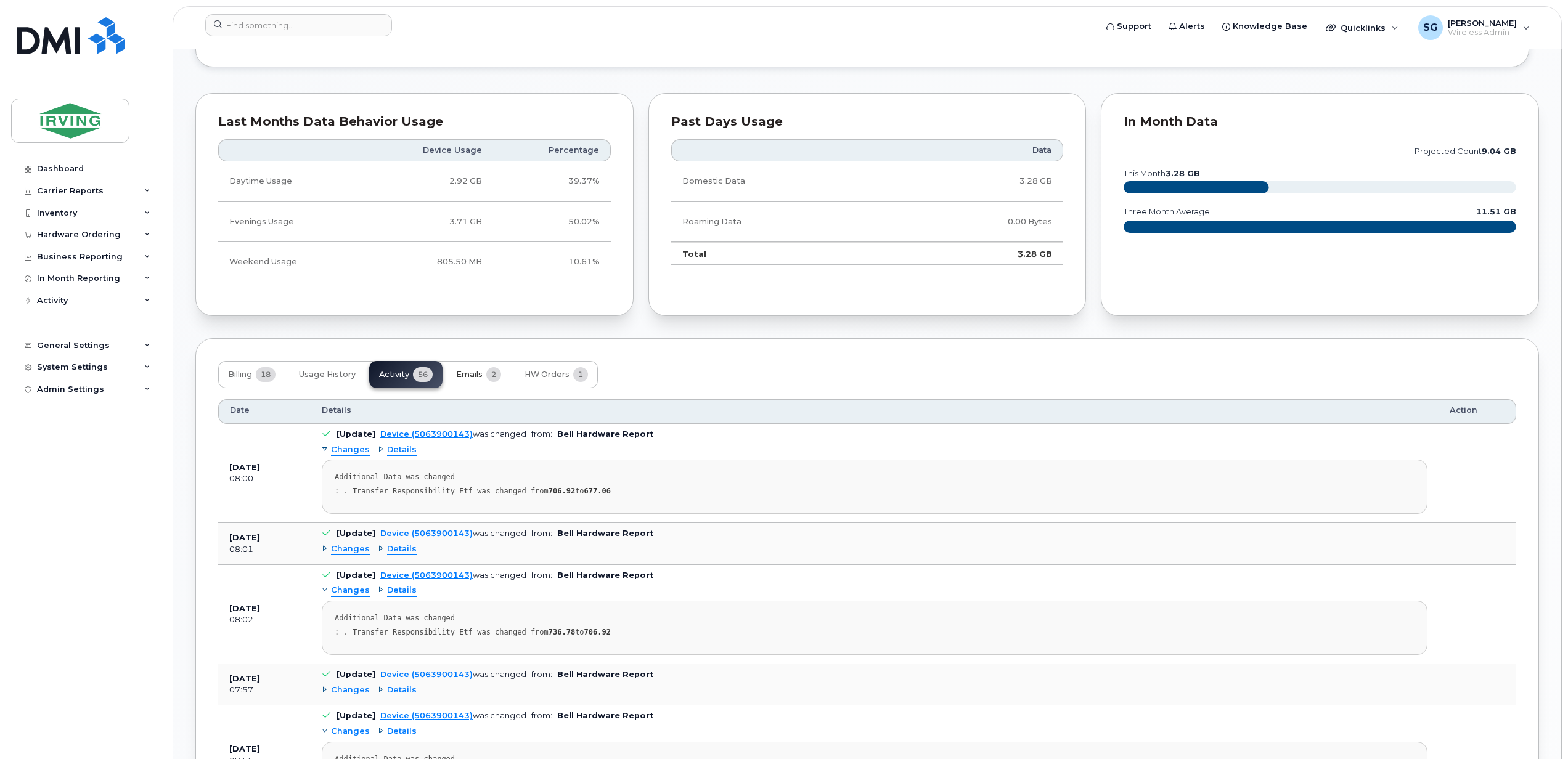
click at [474, 379] on span "Emails" at bounding box center [469, 375] width 26 height 10
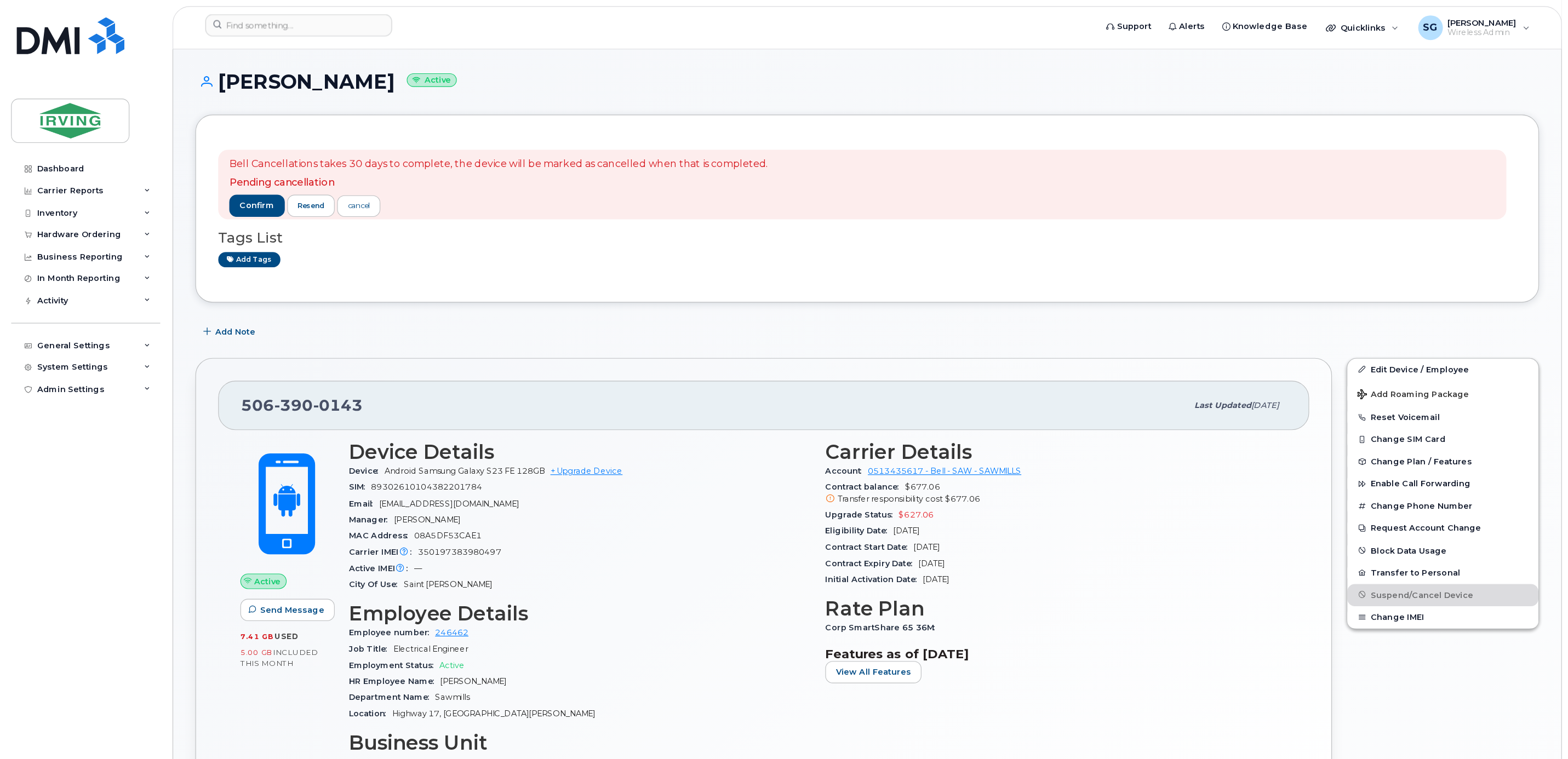
scroll to position [0, 0]
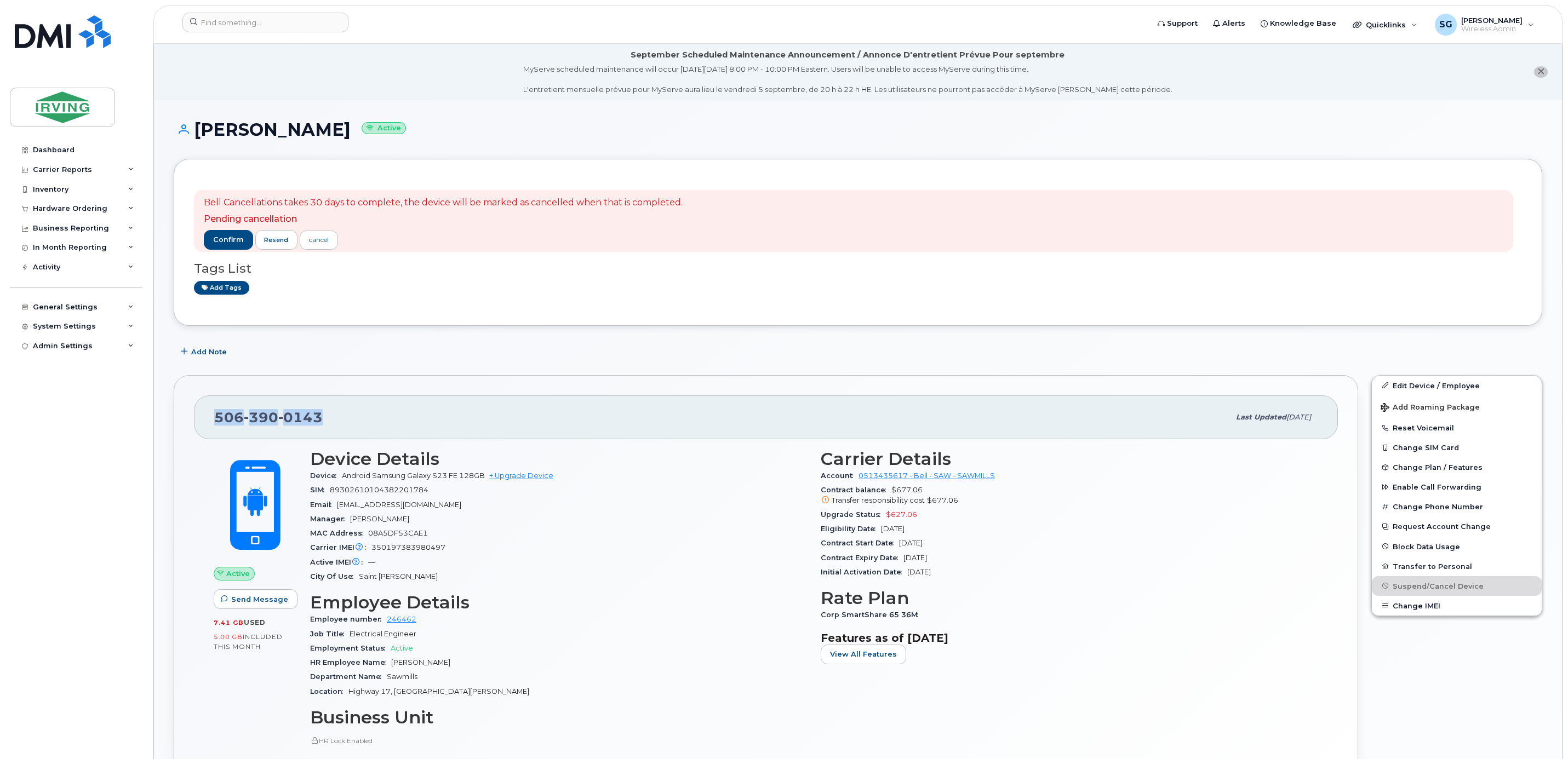
drag, startPoint x: 342, startPoint y: 414, endPoint x: 201, endPoint y: 413, distance: 141.0
click at [201, 413] on div "[PHONE_NUMBER] Last updated [DATE]" at bounding box center [766, 417] width 1144 height 44
copy span "[PHONE_NUMBER]"
click at [254, 23] on input at bounding box center [265, 23] width 166 height 20
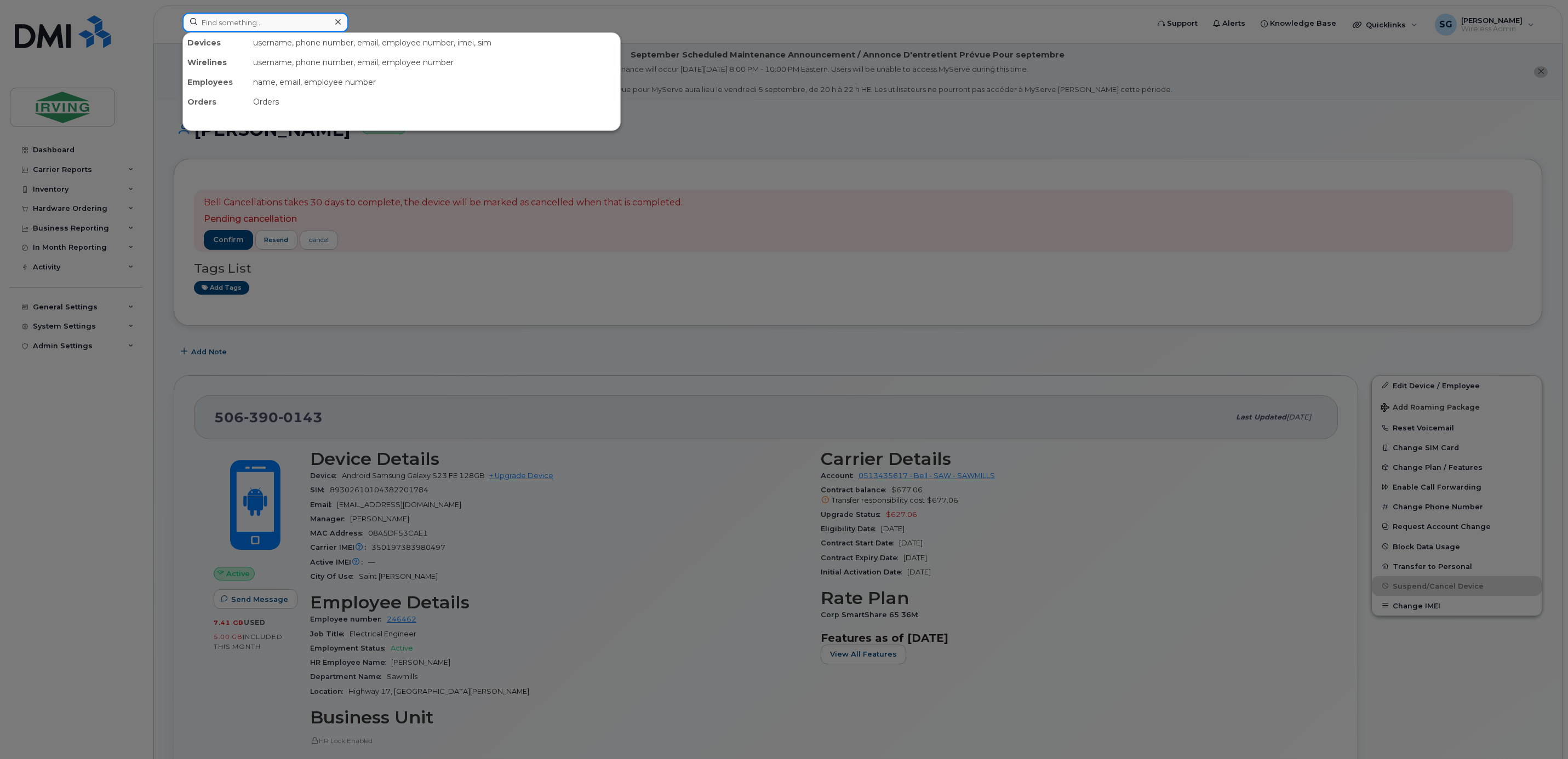
paste input "4374199515"
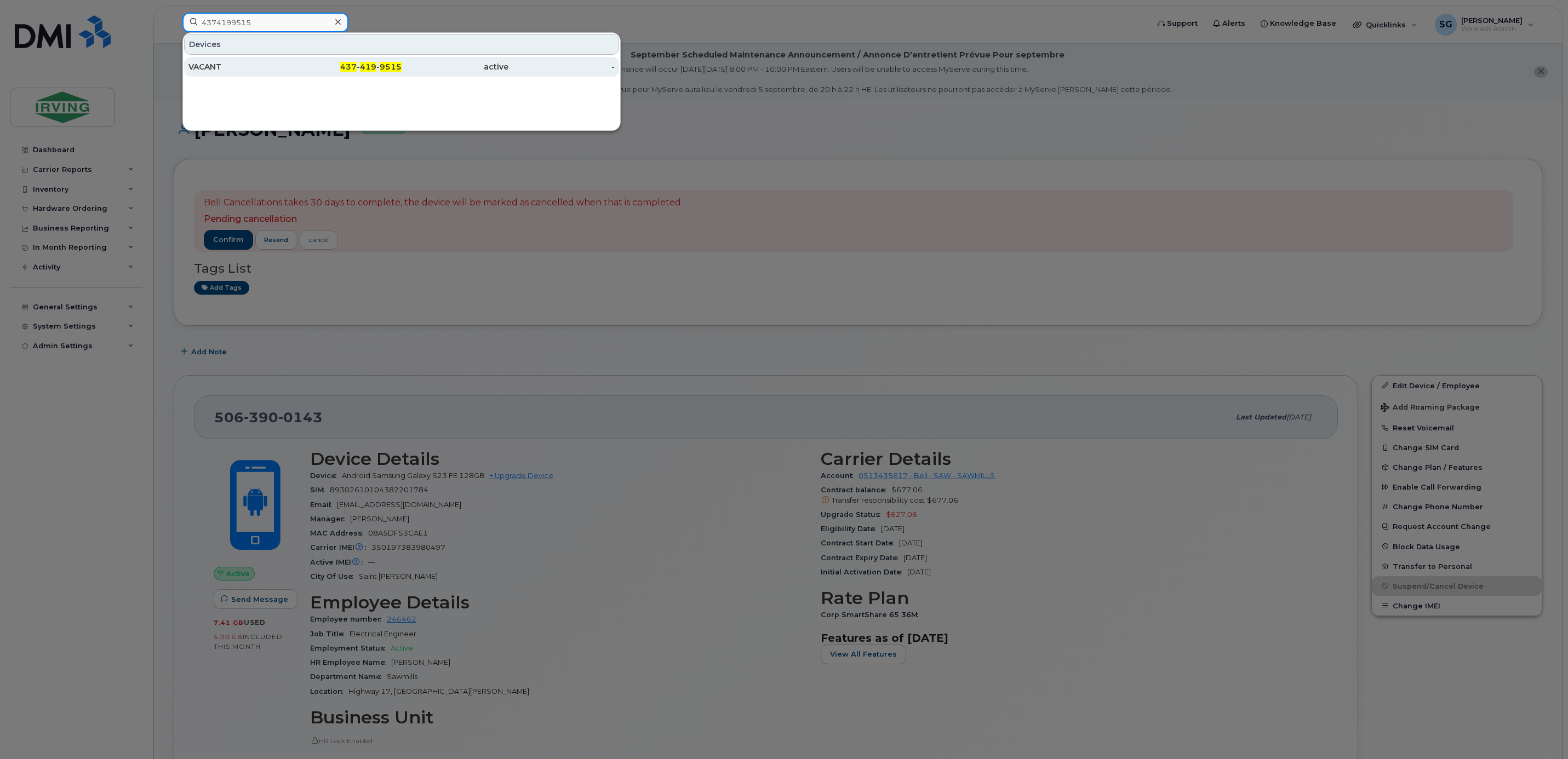
type input "4374199515"
click at [236, 68] on div "VACANT" at bounding box center [242, 67] width 107 height 11
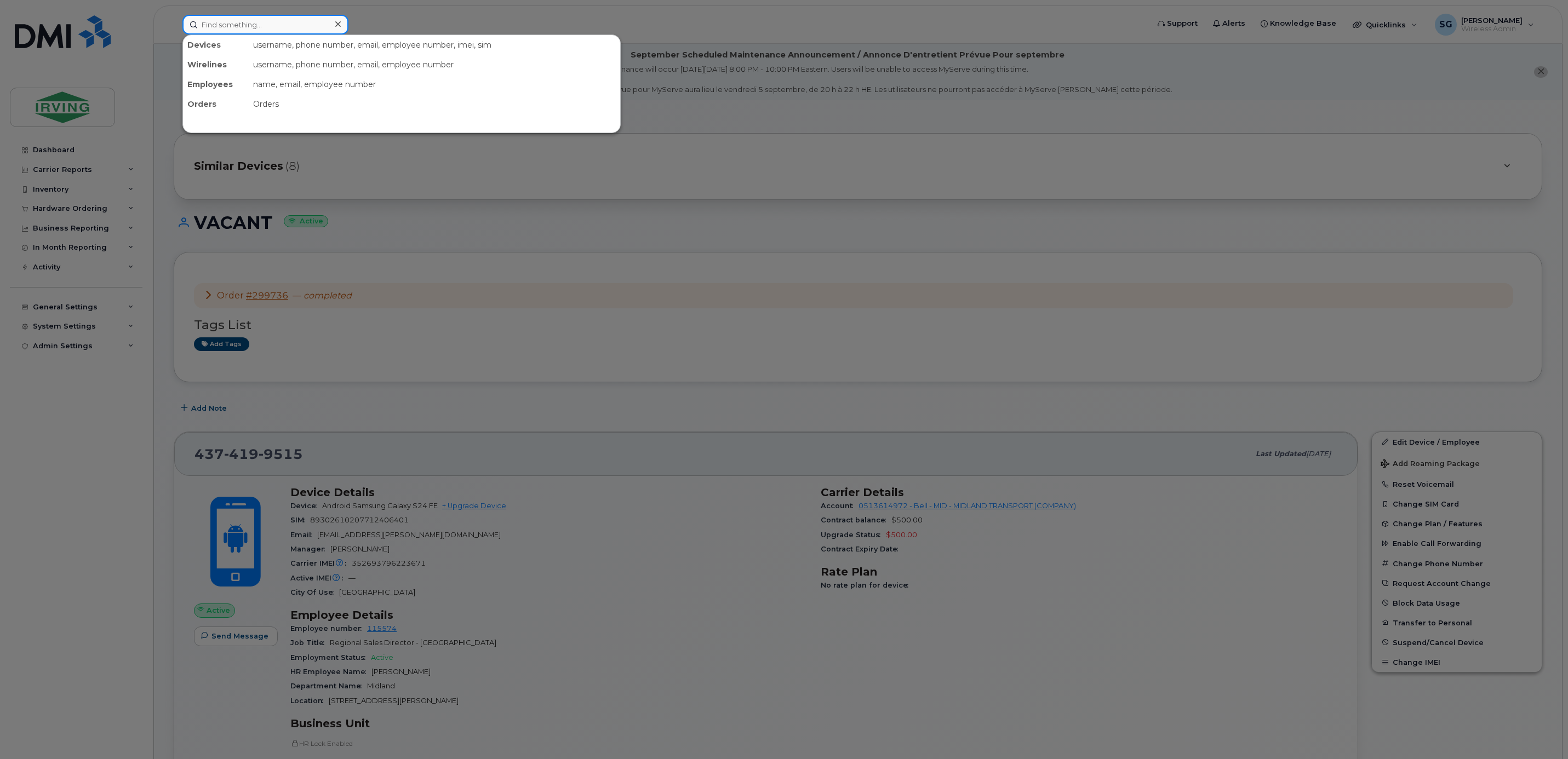
click at [291, 22] on input at bounding box center [265, 25] width 166 height 20
paste input "5062713758"
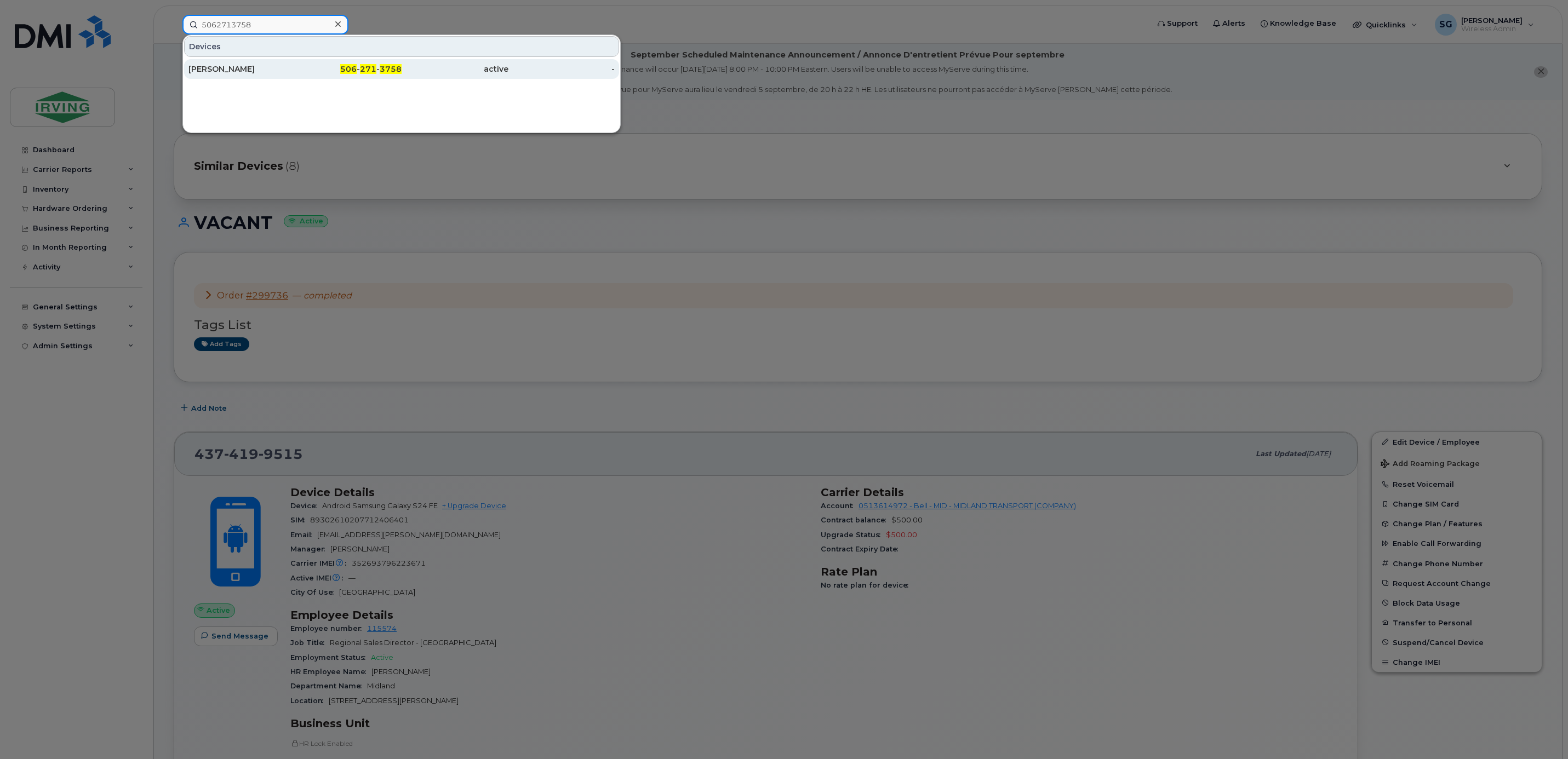
type input "5062713758"
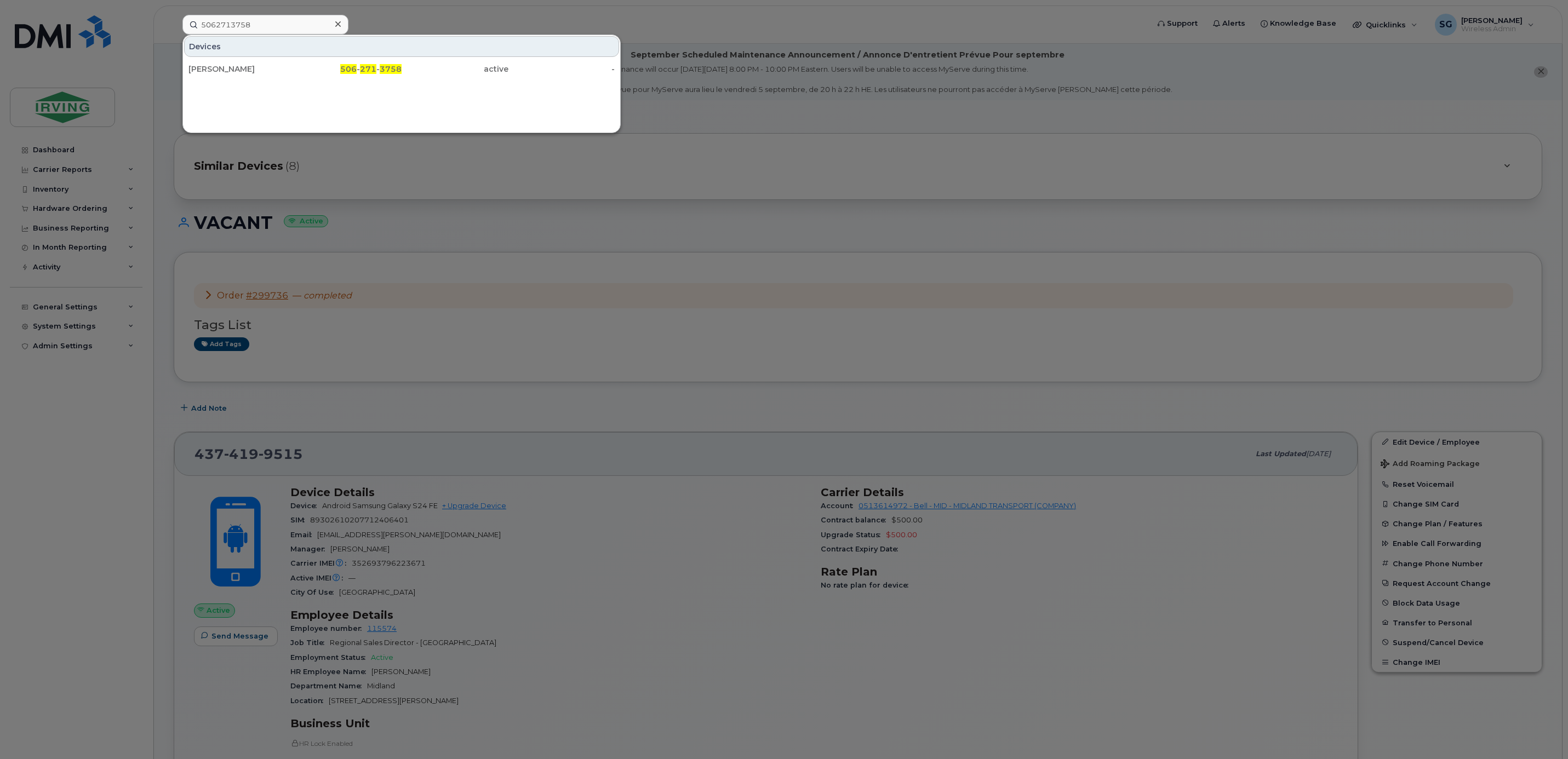
drag, startPoint x: 233, startPoint y: 71, endPoint x: 265, endPoint y: 86, distance: 35.3
click at [233, 71] on div "[PERSON_NAME]" at bounding box center [242, 68] width 107 height 11
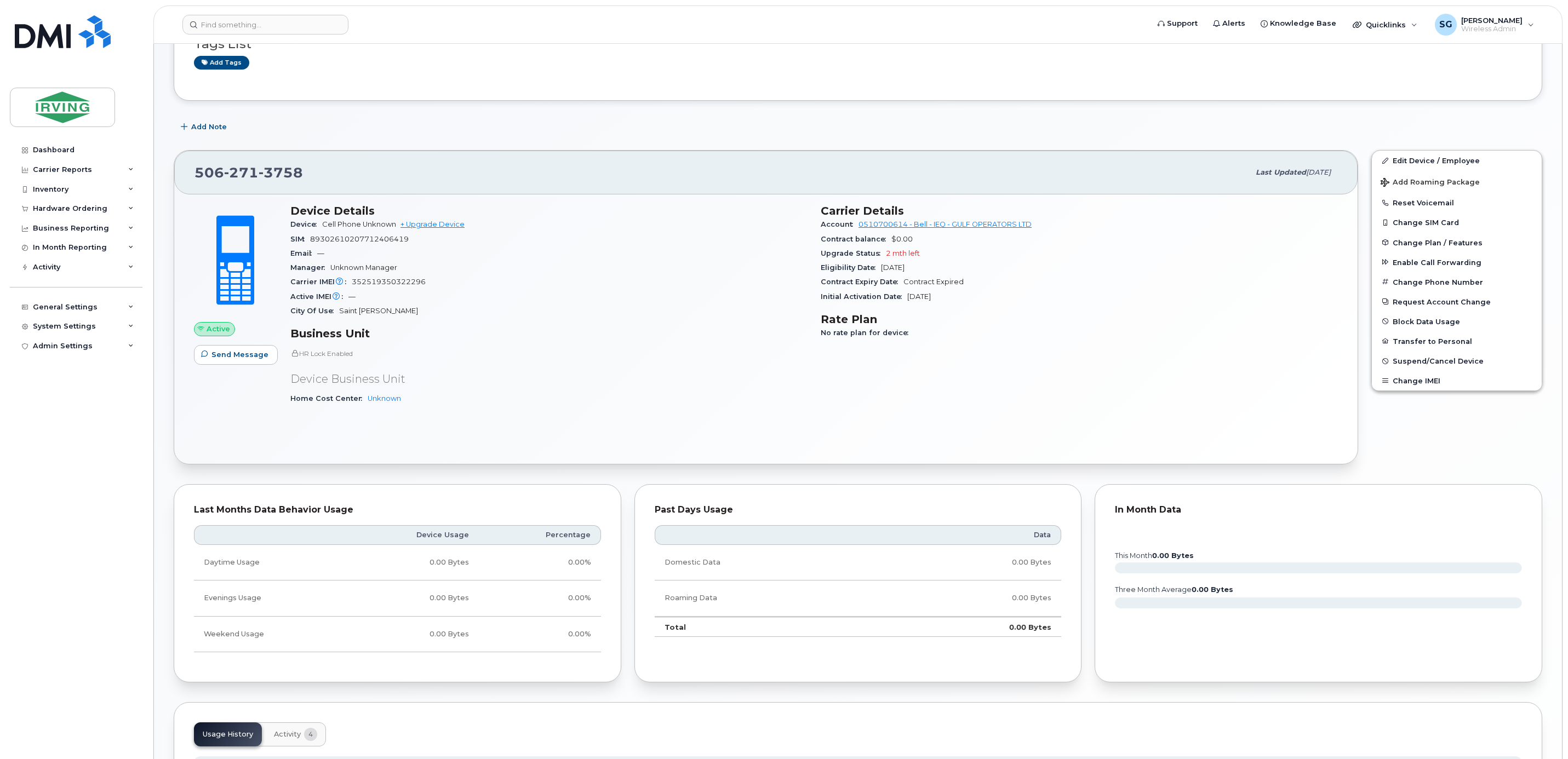
scroll to position [371, 0]
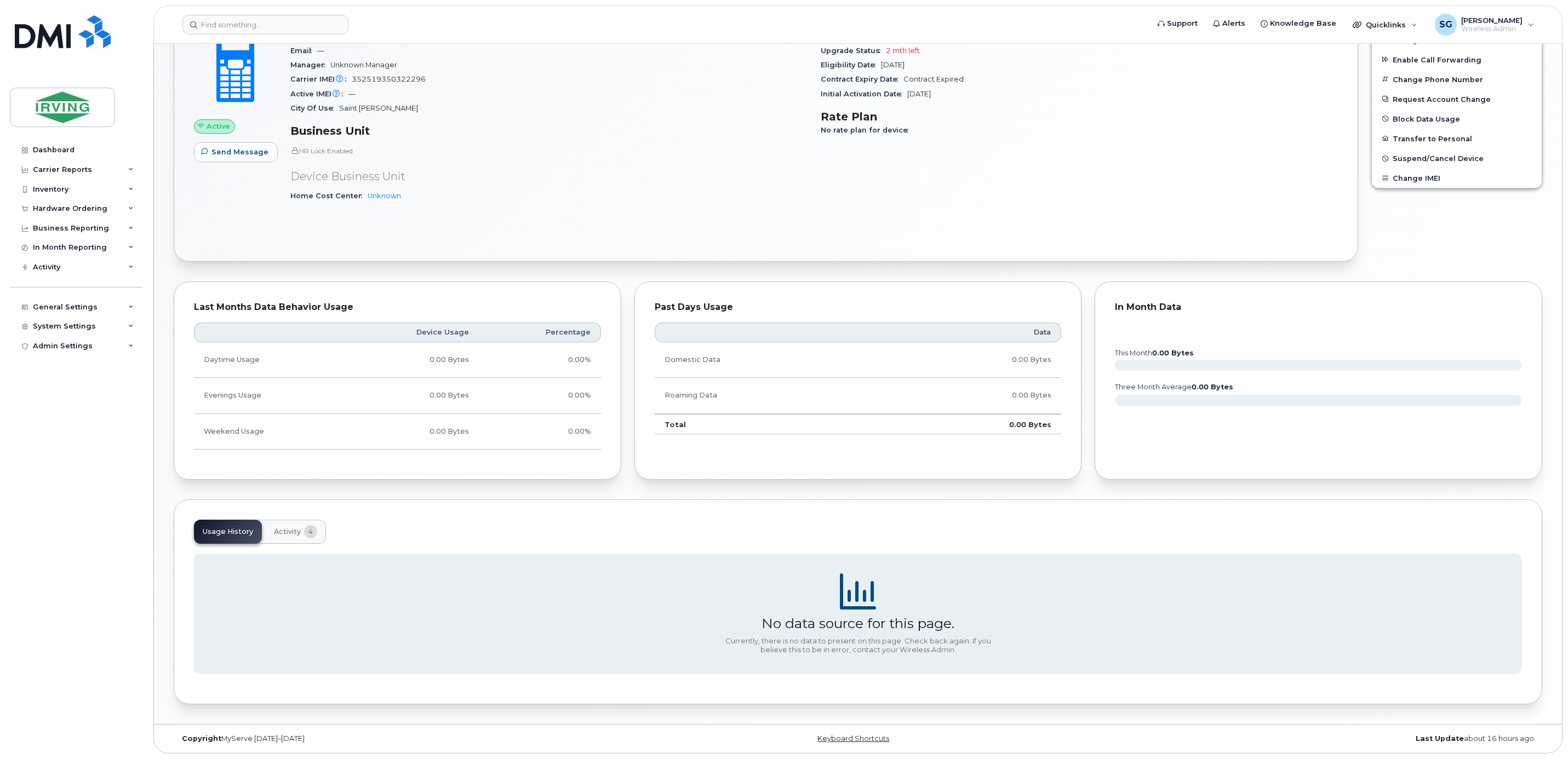
click at [289, 532] on span "Activity" at bounding box center [287, 532] width 27 height 9
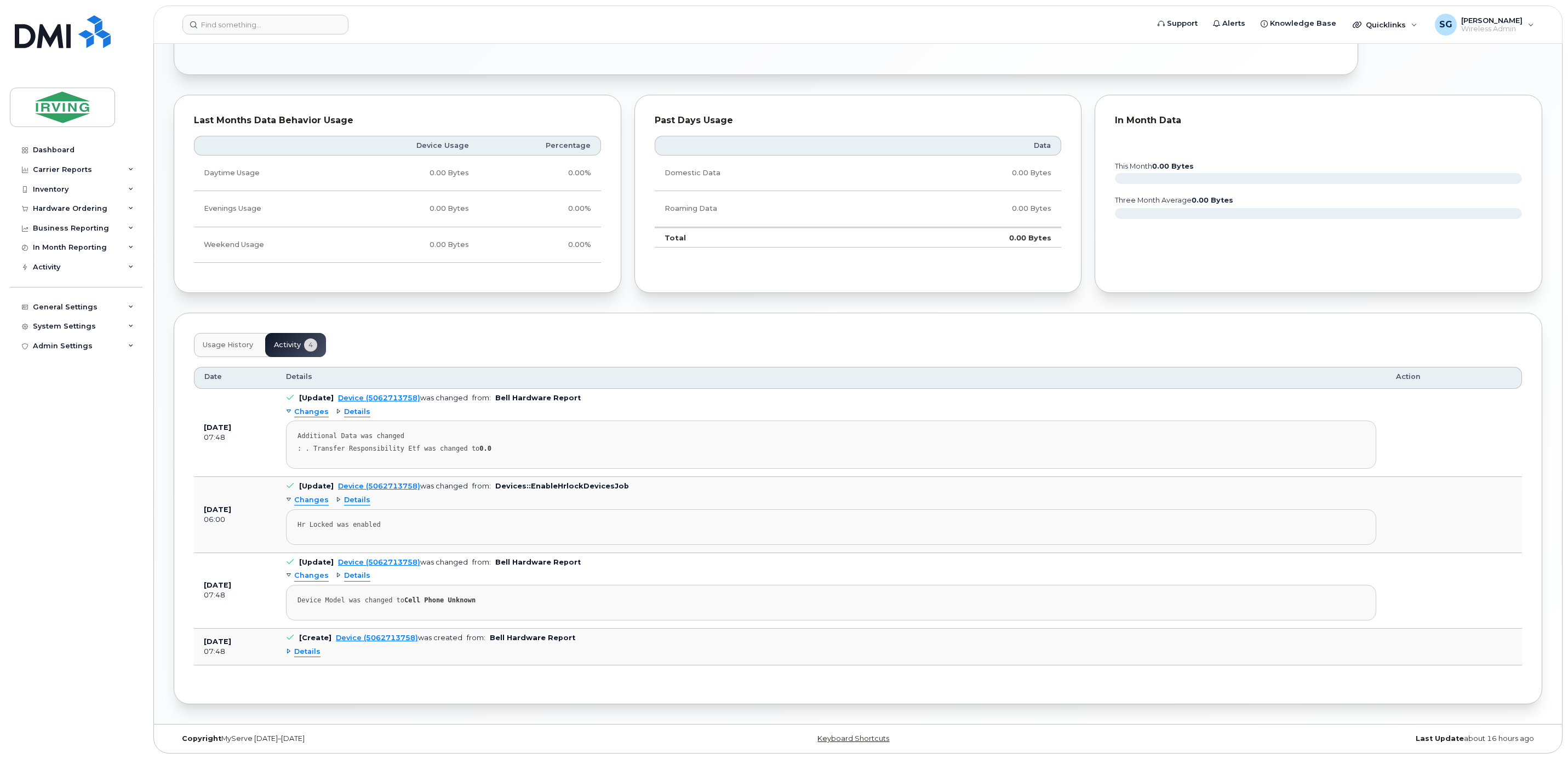
scroll to position [553, 0]
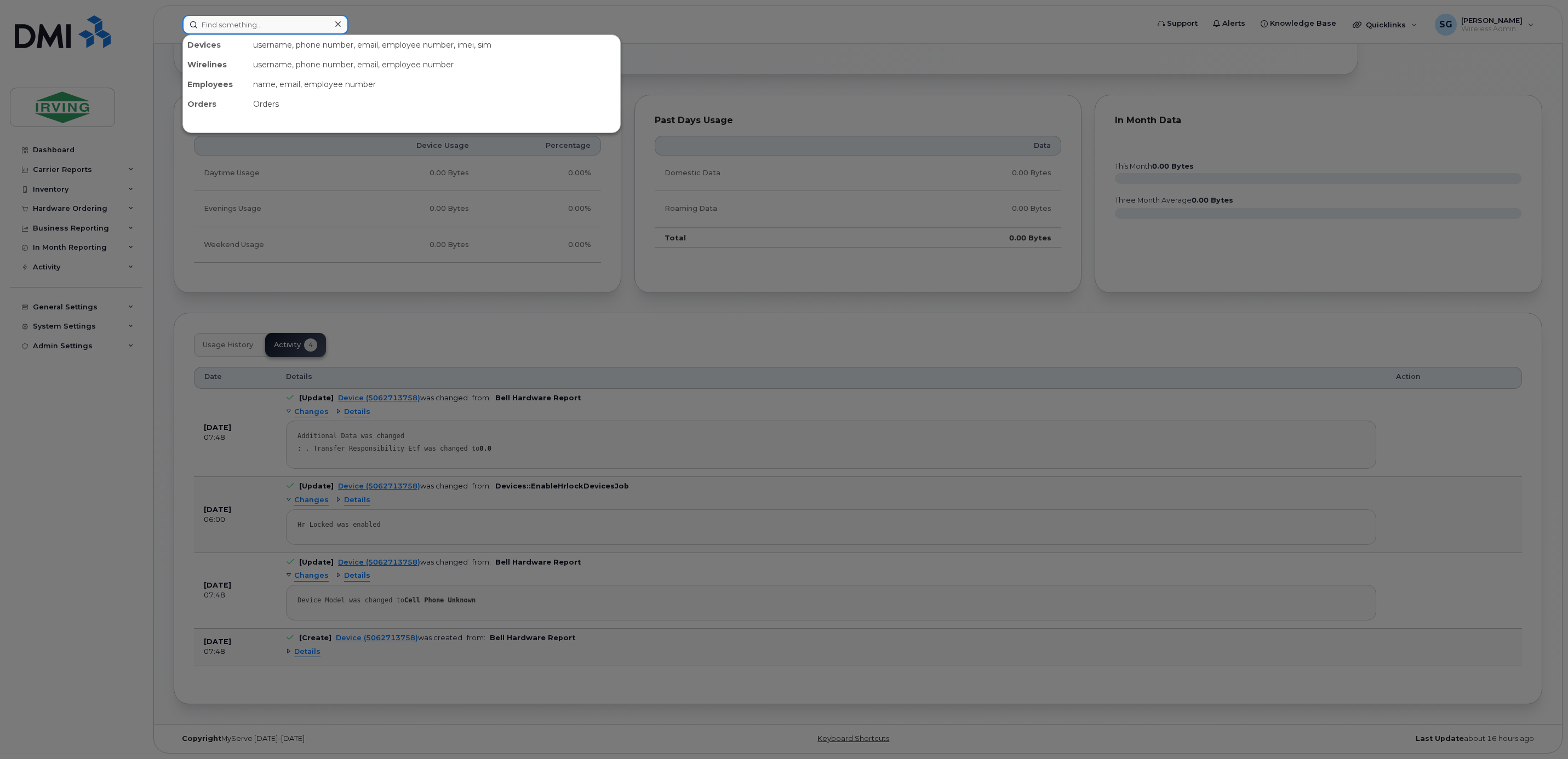
click at [240, 21] on input at bounding box center [265, 25] width 166 height 20
paste input "7826417808"
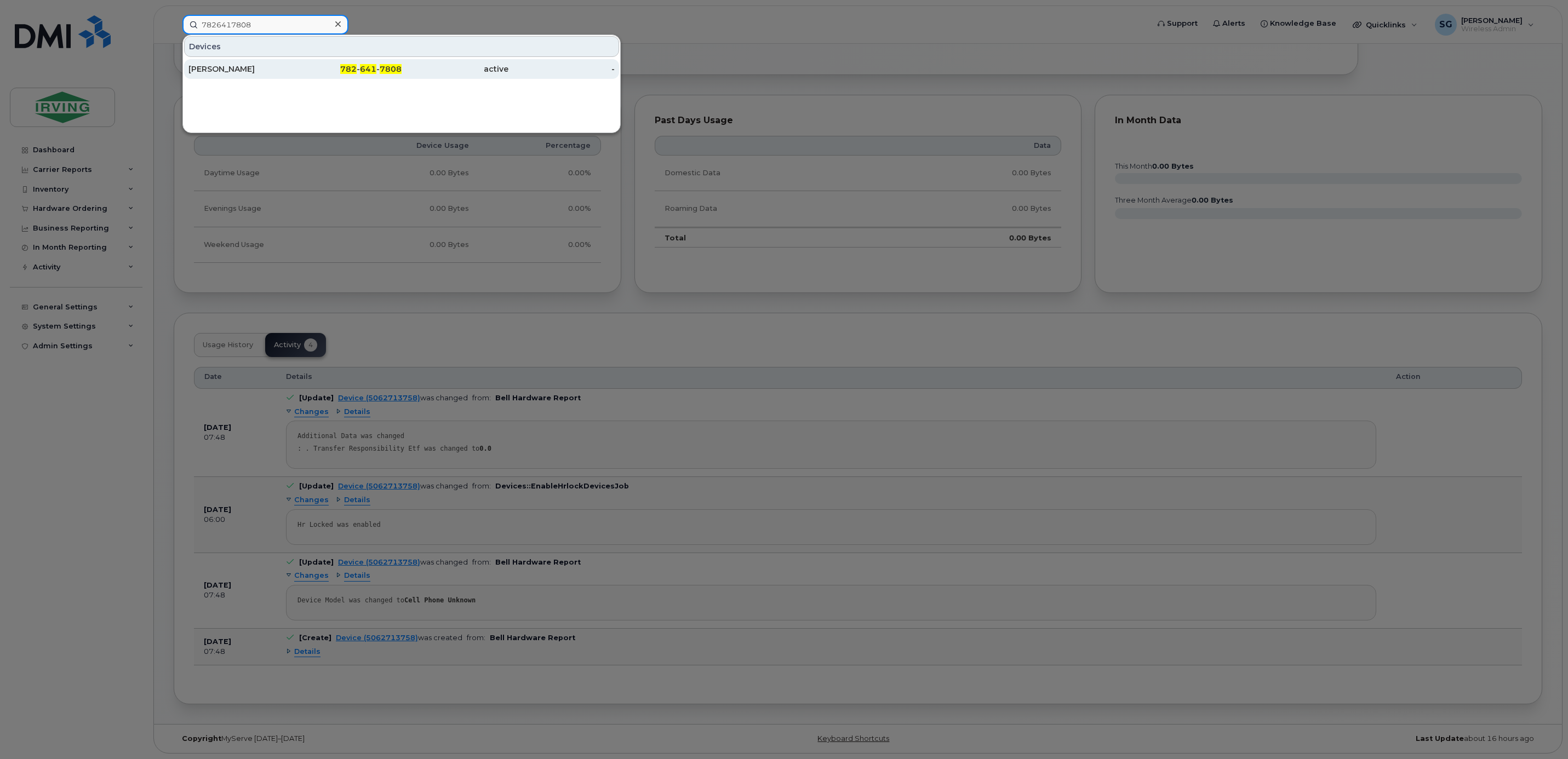
type input "7826417808"
click at [225, 74] on div "[PERSON_NAME]" at bounding box center [242, 68] width 107 height 11
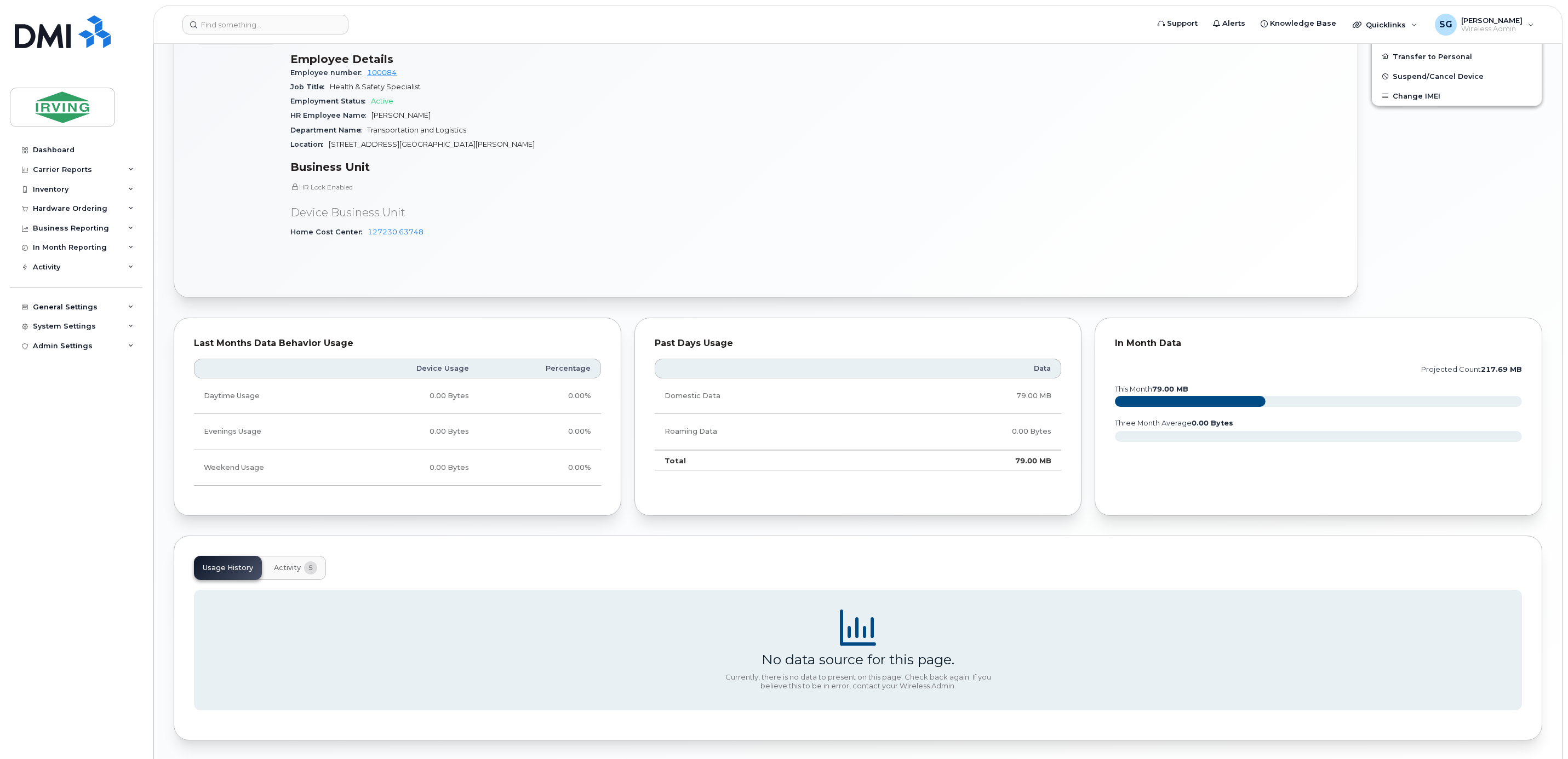
scroll to position [583, 0]
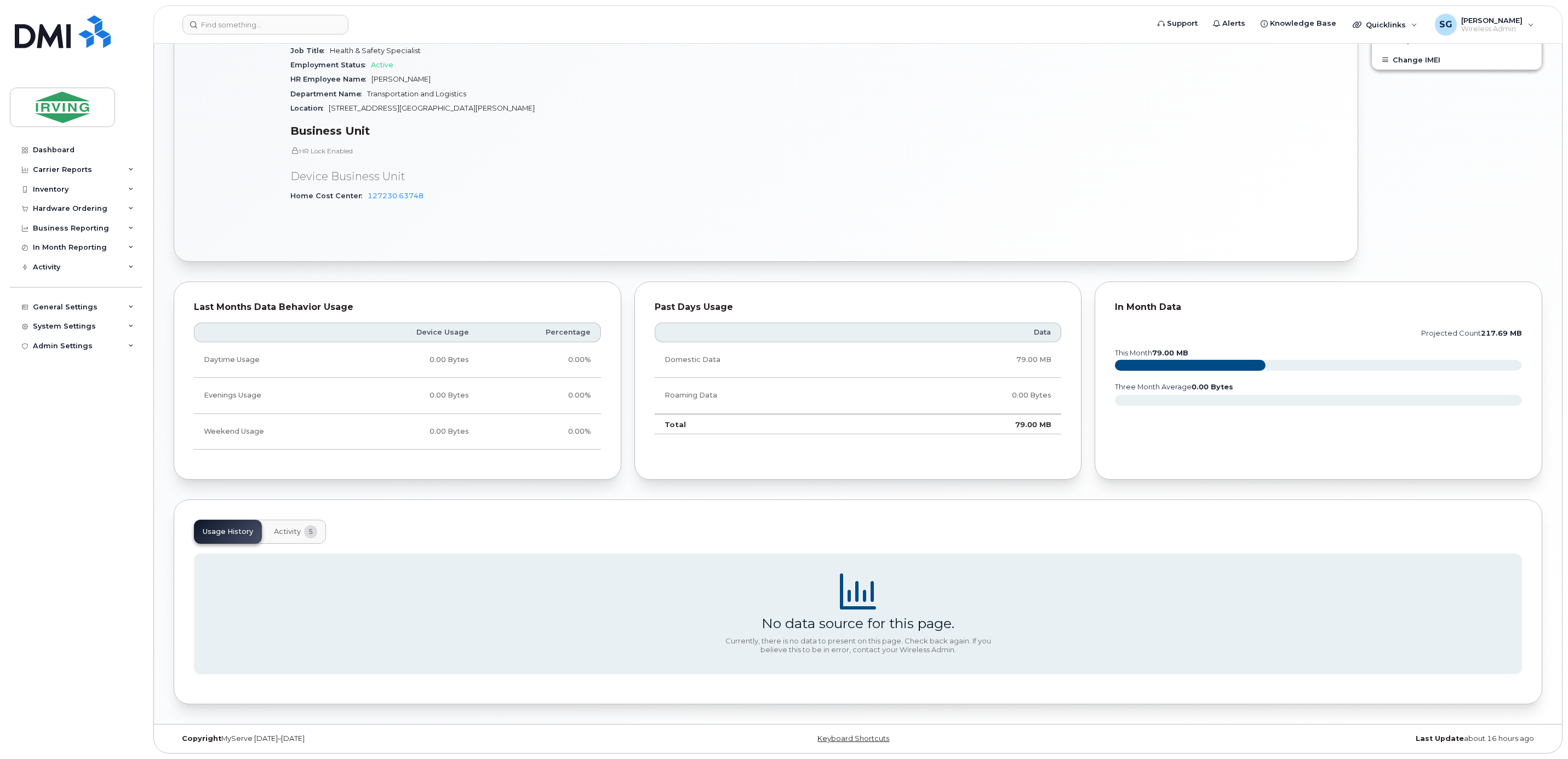
click at [293, 537] on button "Activity 5" at bounding box center [295, 532] width 61 height 24
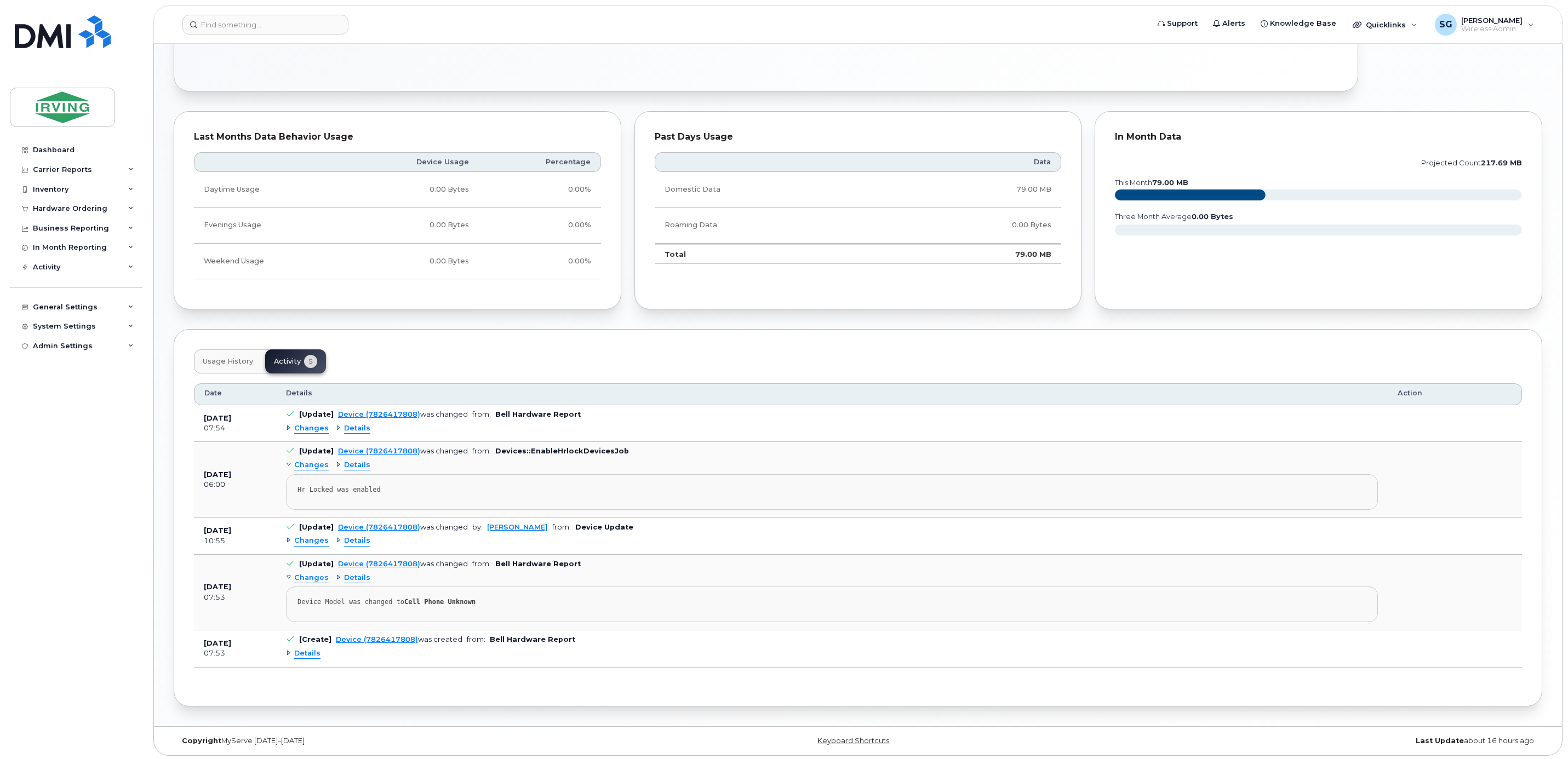
scroll to position [337, 0]
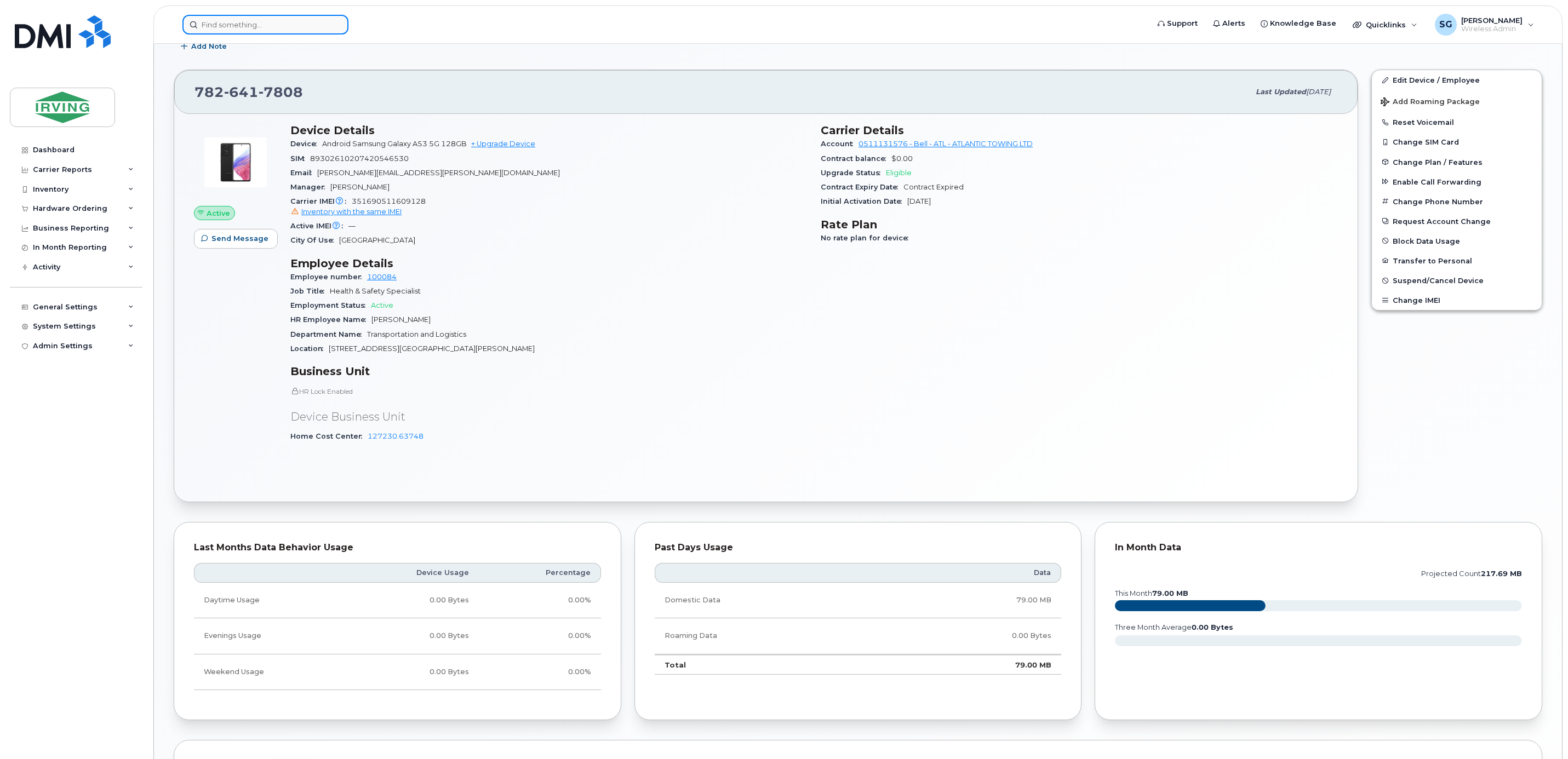
click at [283, 25] on input at bounding box center [265, 25] width 166 height 20
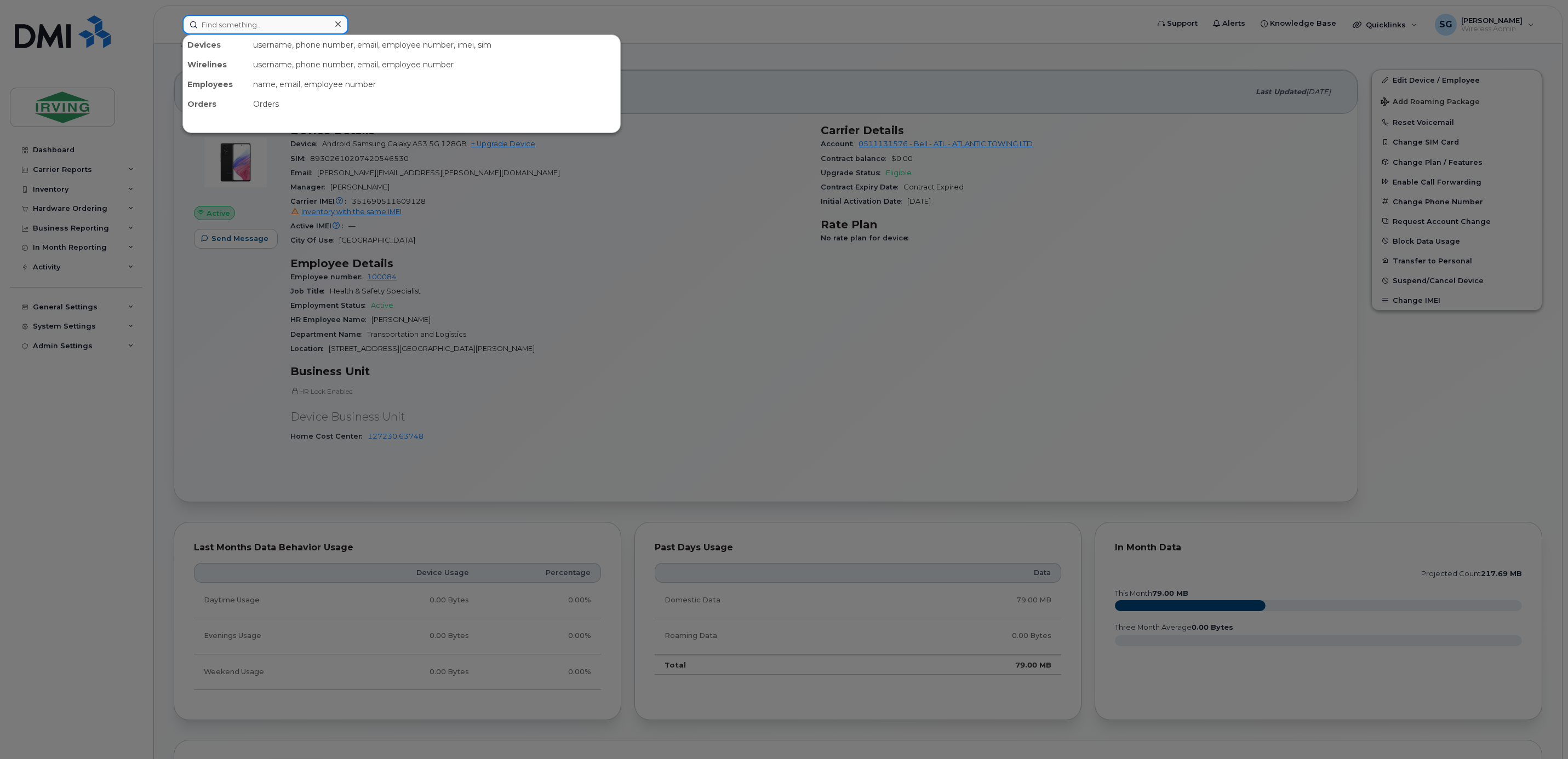
paste input "5062713758"
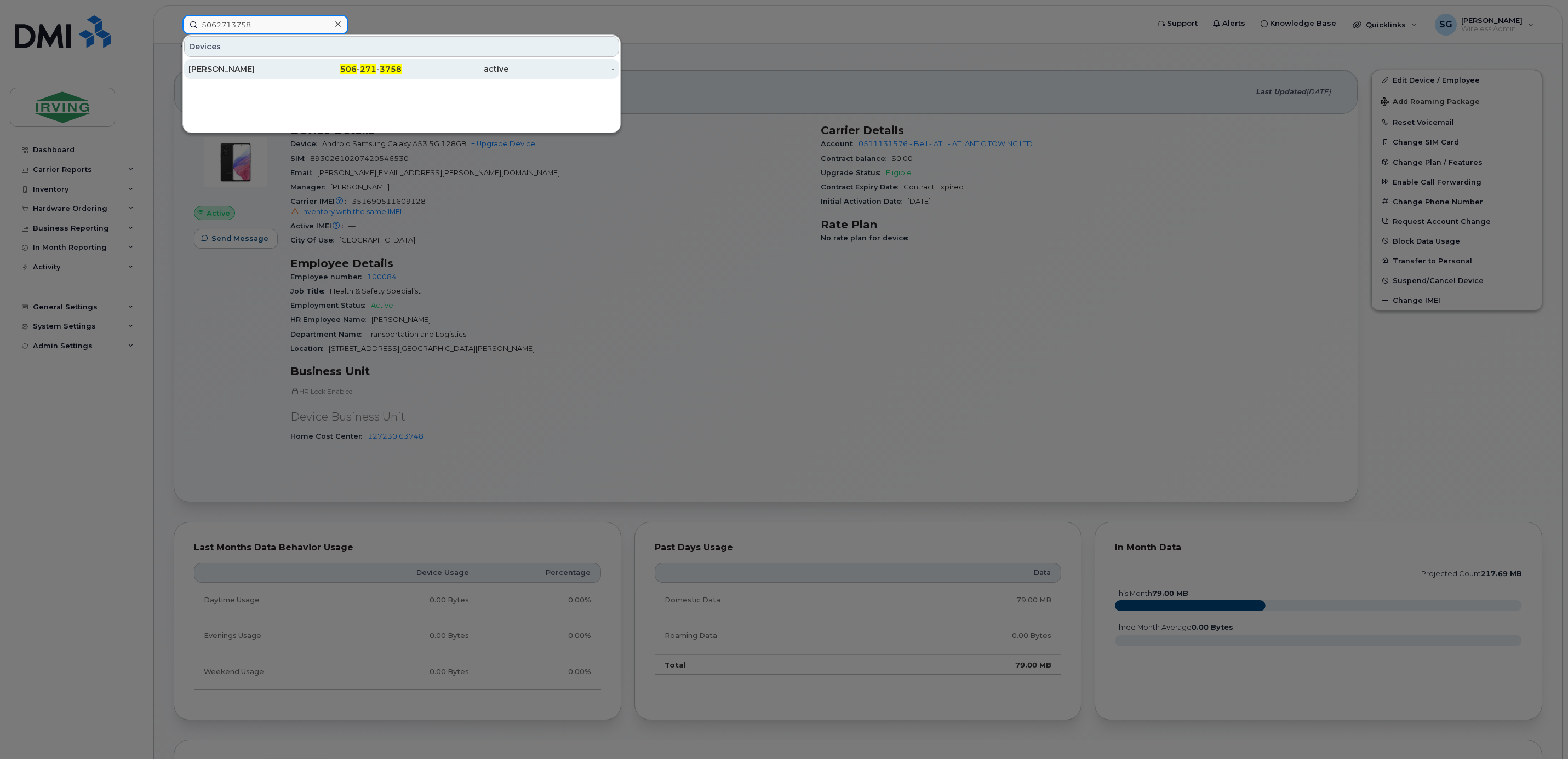
type input "5062713758"
click at [244, 67] on div "[PERSON_NAME]" at bounding box center [242, 68] width 107 height 11
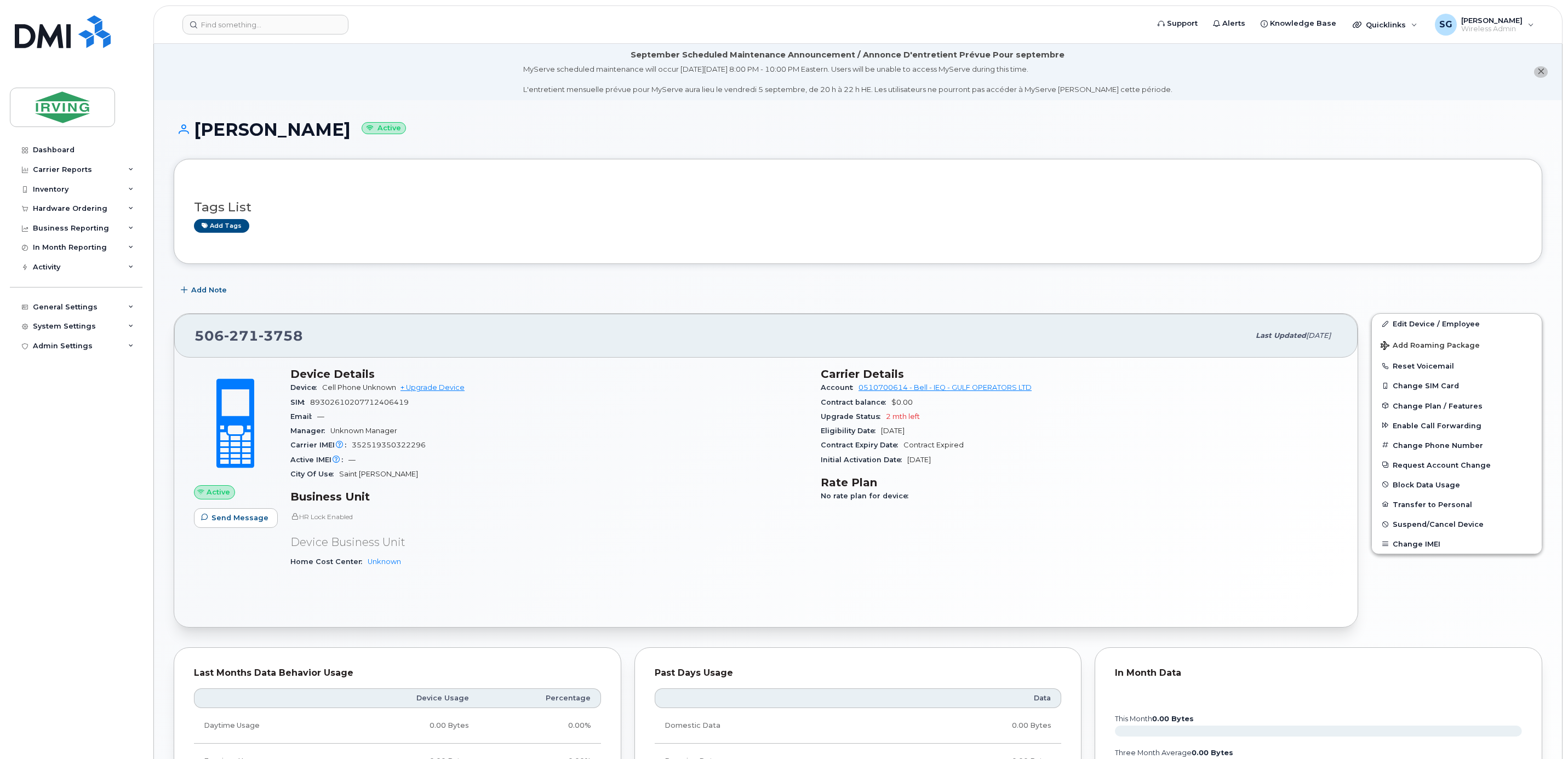
scroll to position [329, 0]
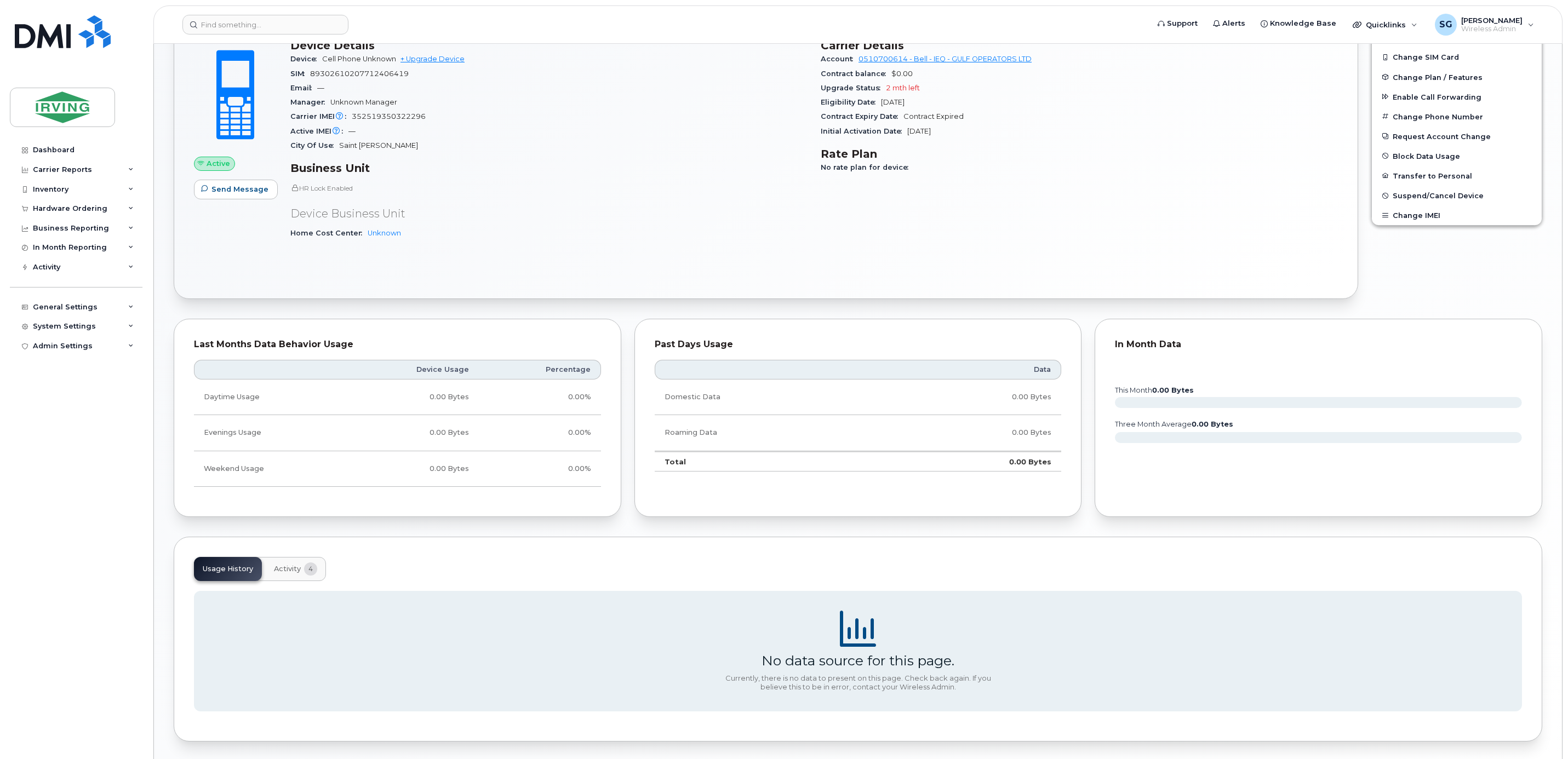
click at [280, 574] on span "Activity" at bounding box center [287, 569] width 27 height 9
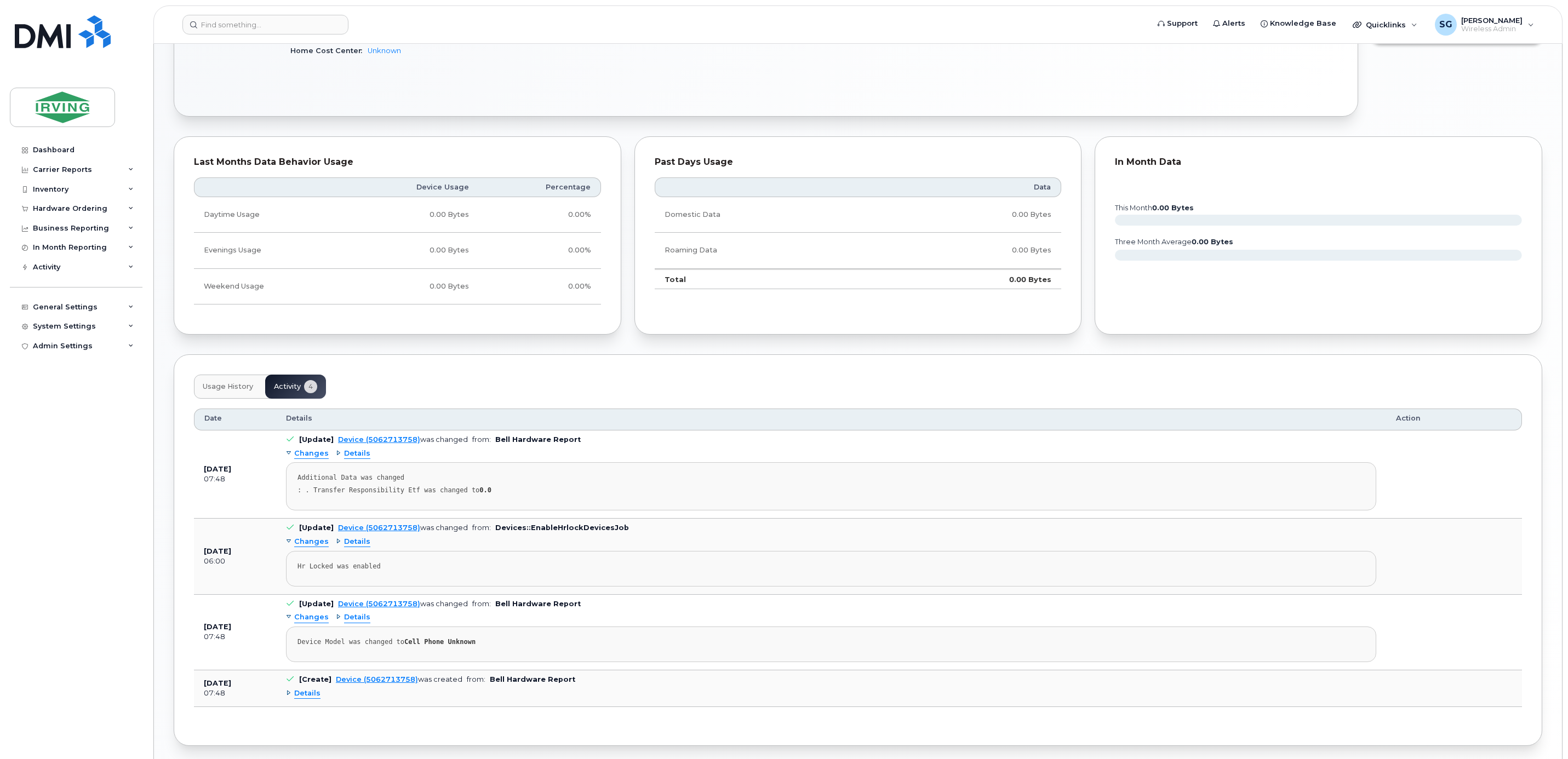
scroll to position [562, 0]
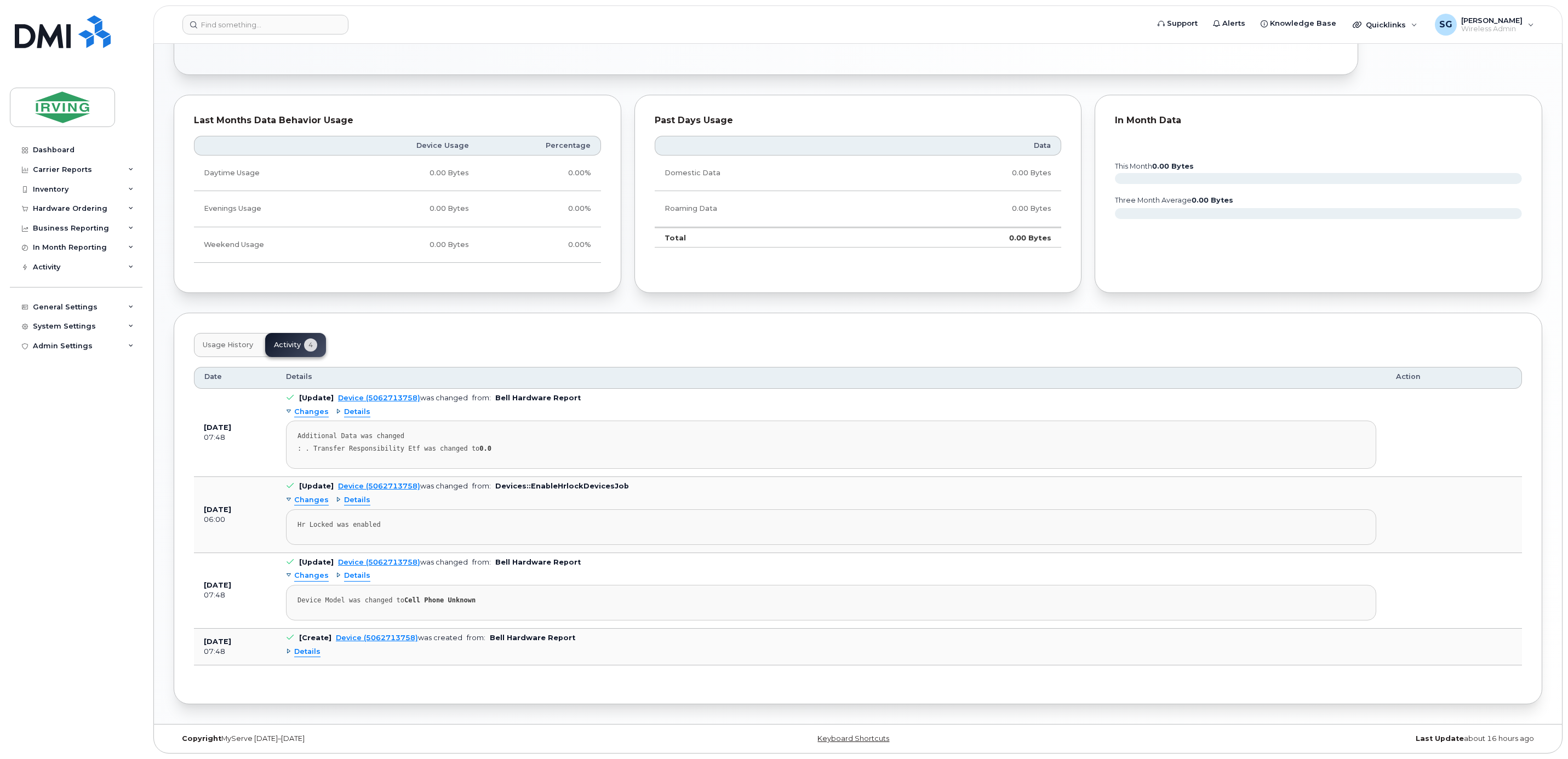
click at [308, 651] on span "Details" at bounding box center [307, 652] width 26 height 10
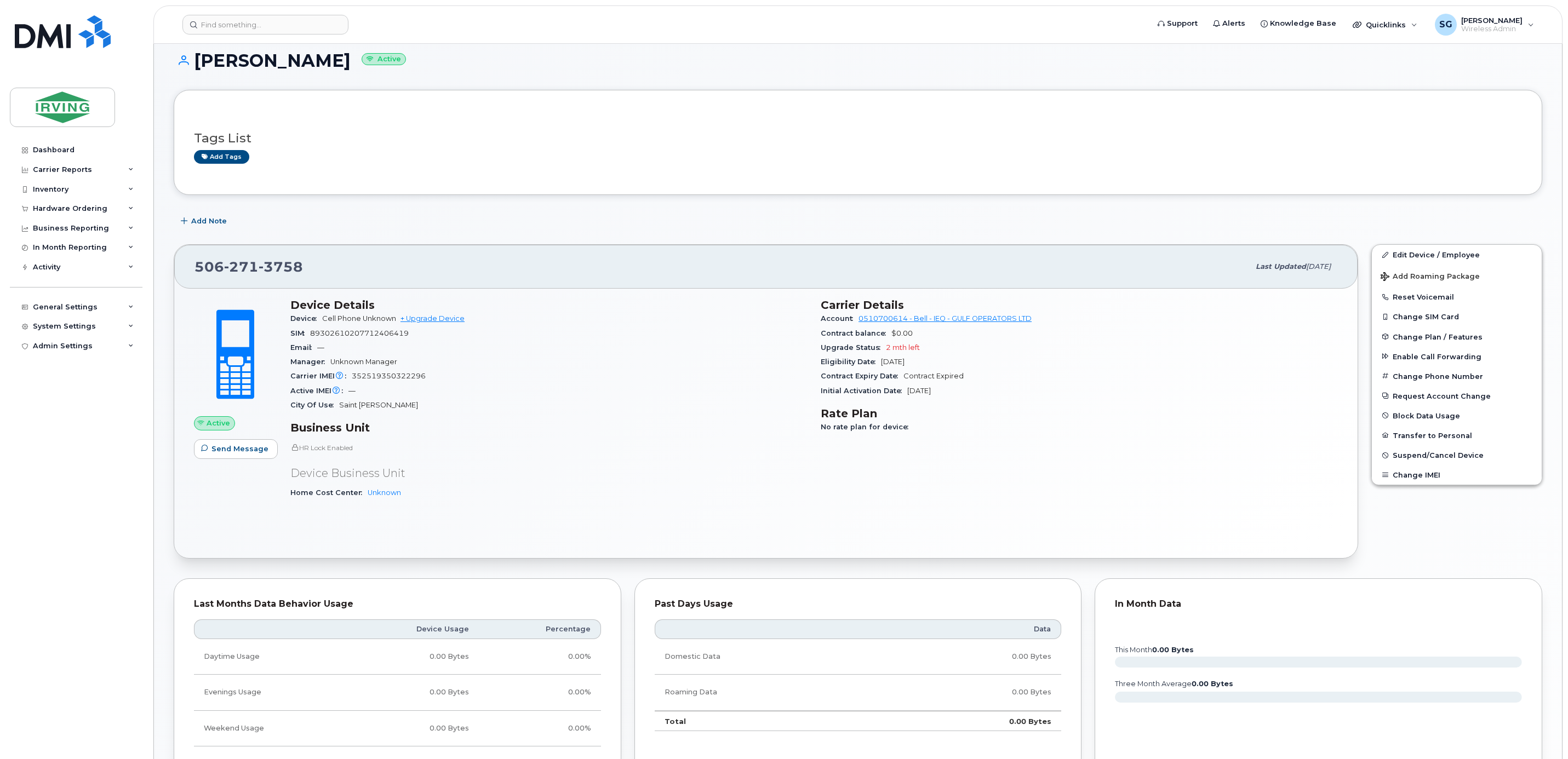
scroll to position [0, 0]
